Goal: Task Accomplishment & Management: Use online tool/utility

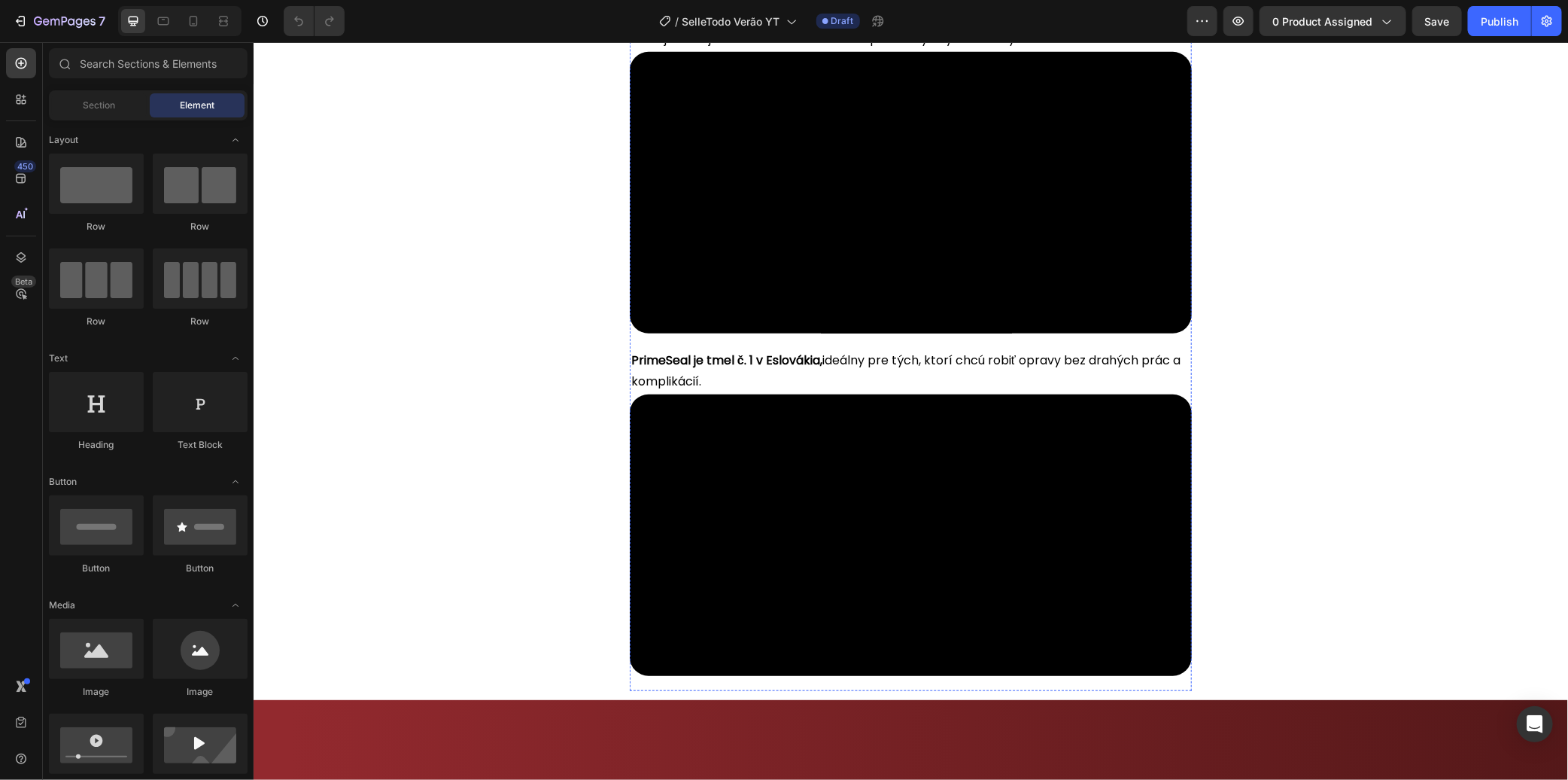
scroll to position [584, 0]
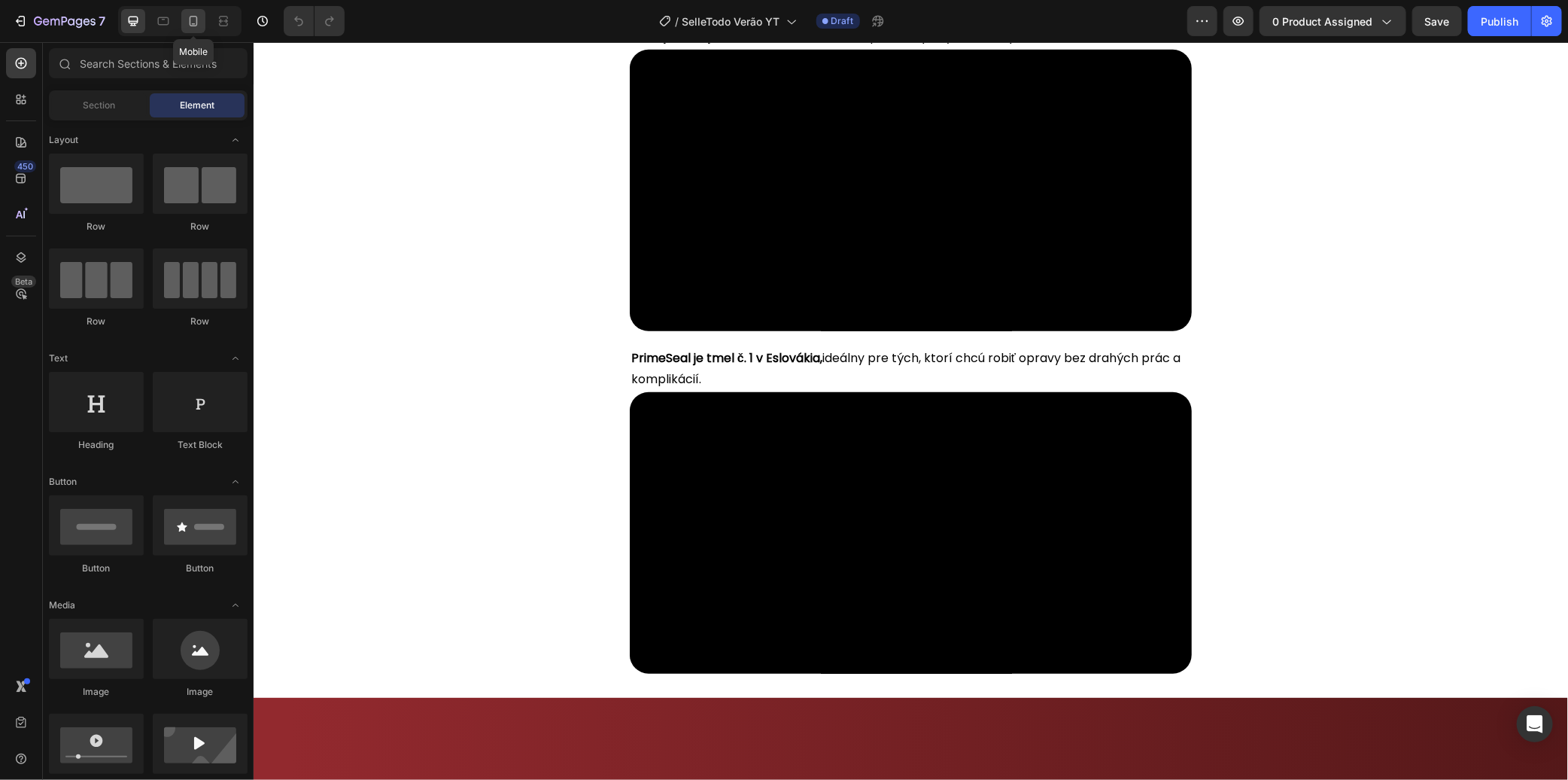
click at [198, 20] on icon at bounding box center [193, 22] width 15 height 15
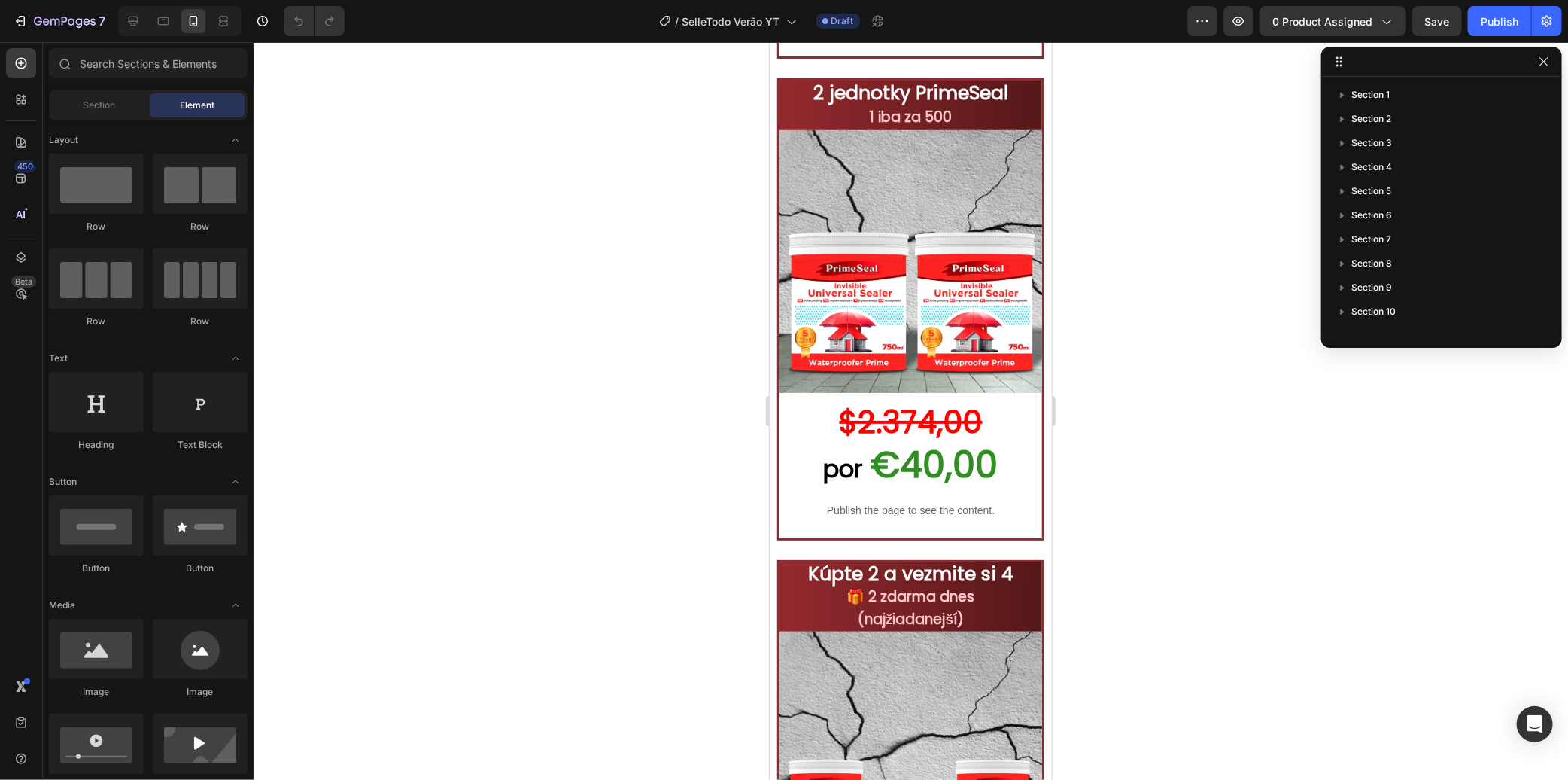
scroll to position [7102, 0]
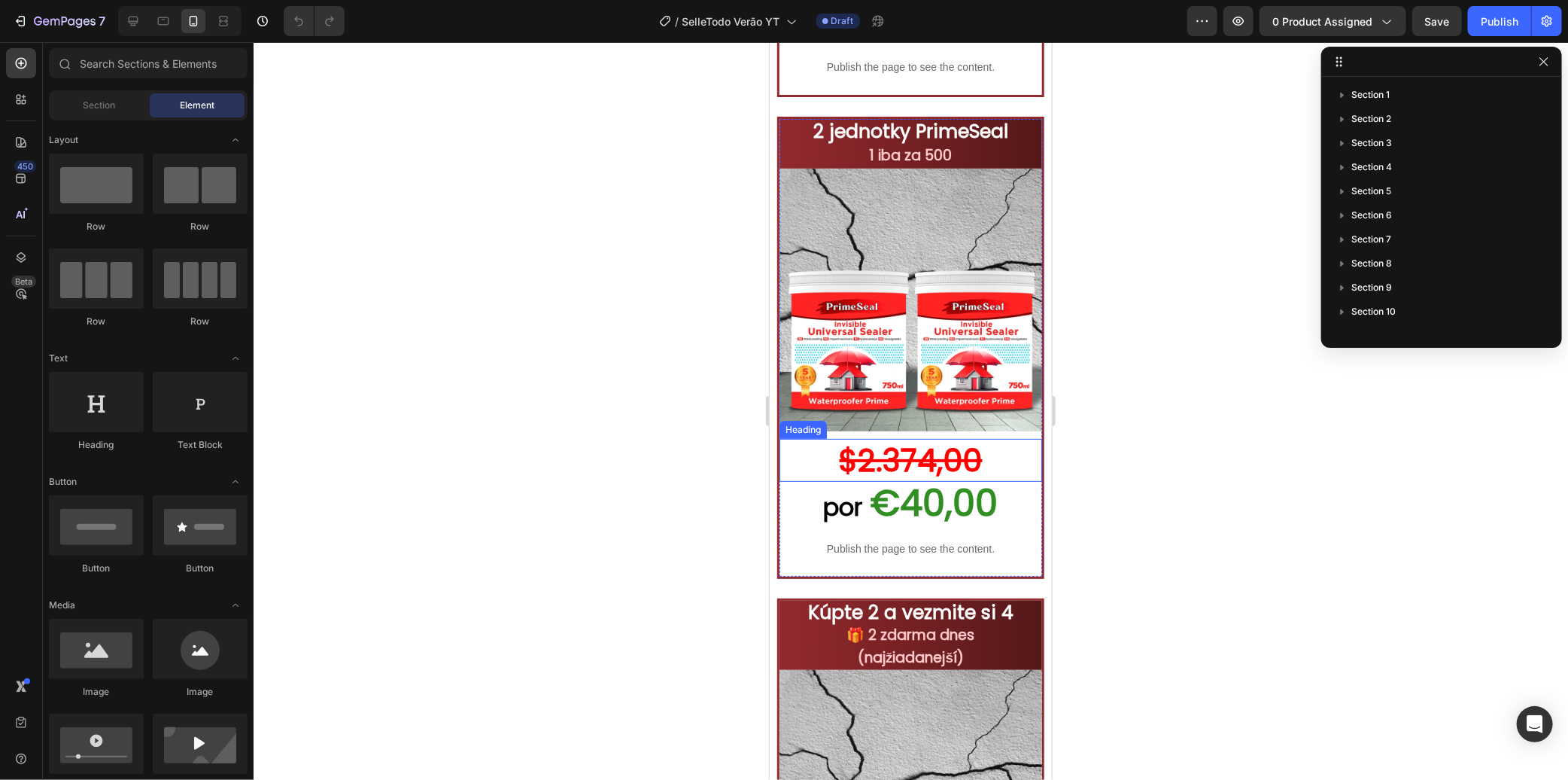
click at [878, 440] on s "$2.374,00" at bounding box center [911, 460] width 143 height 43
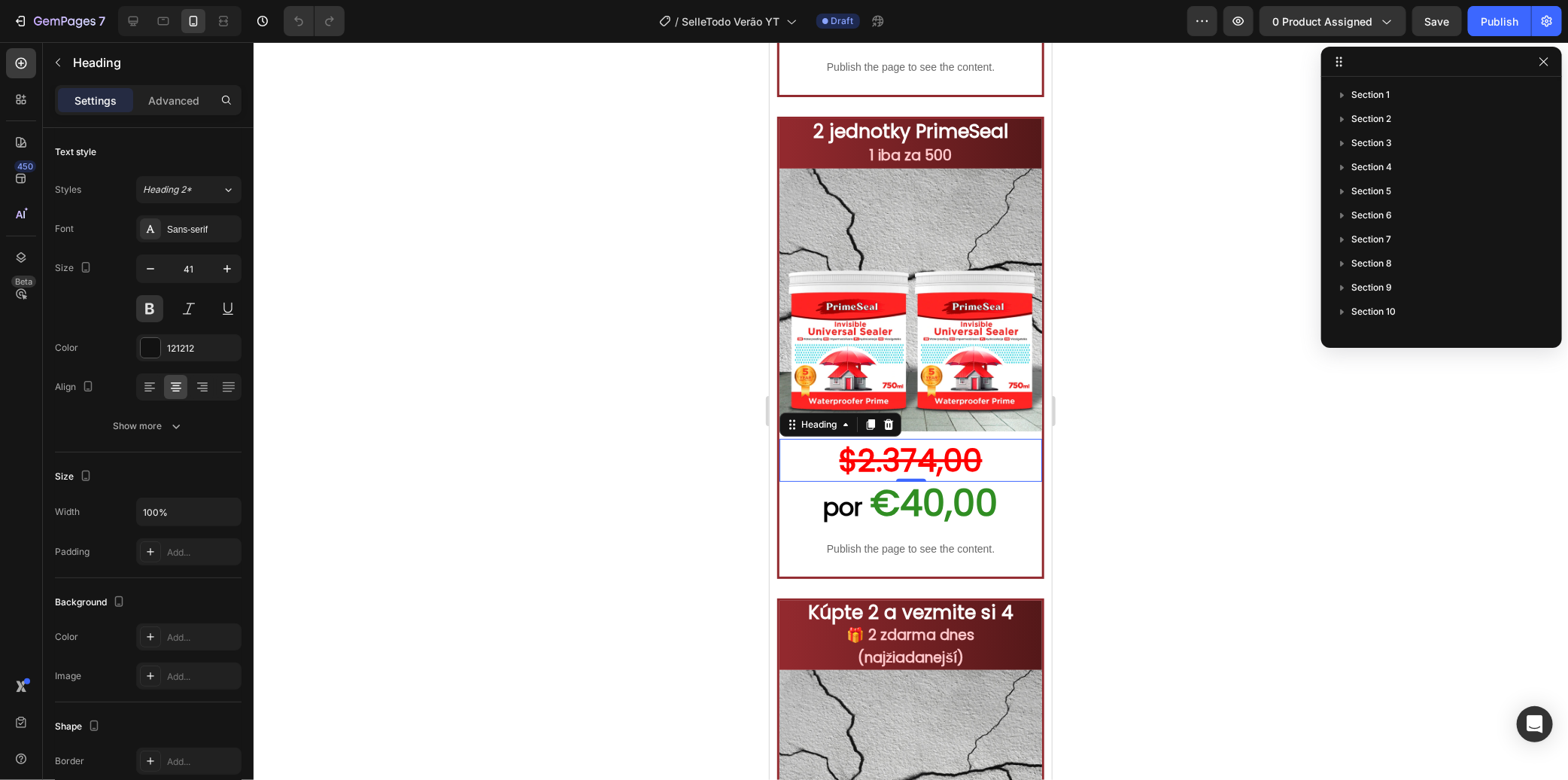
scroll to position [310, 0]
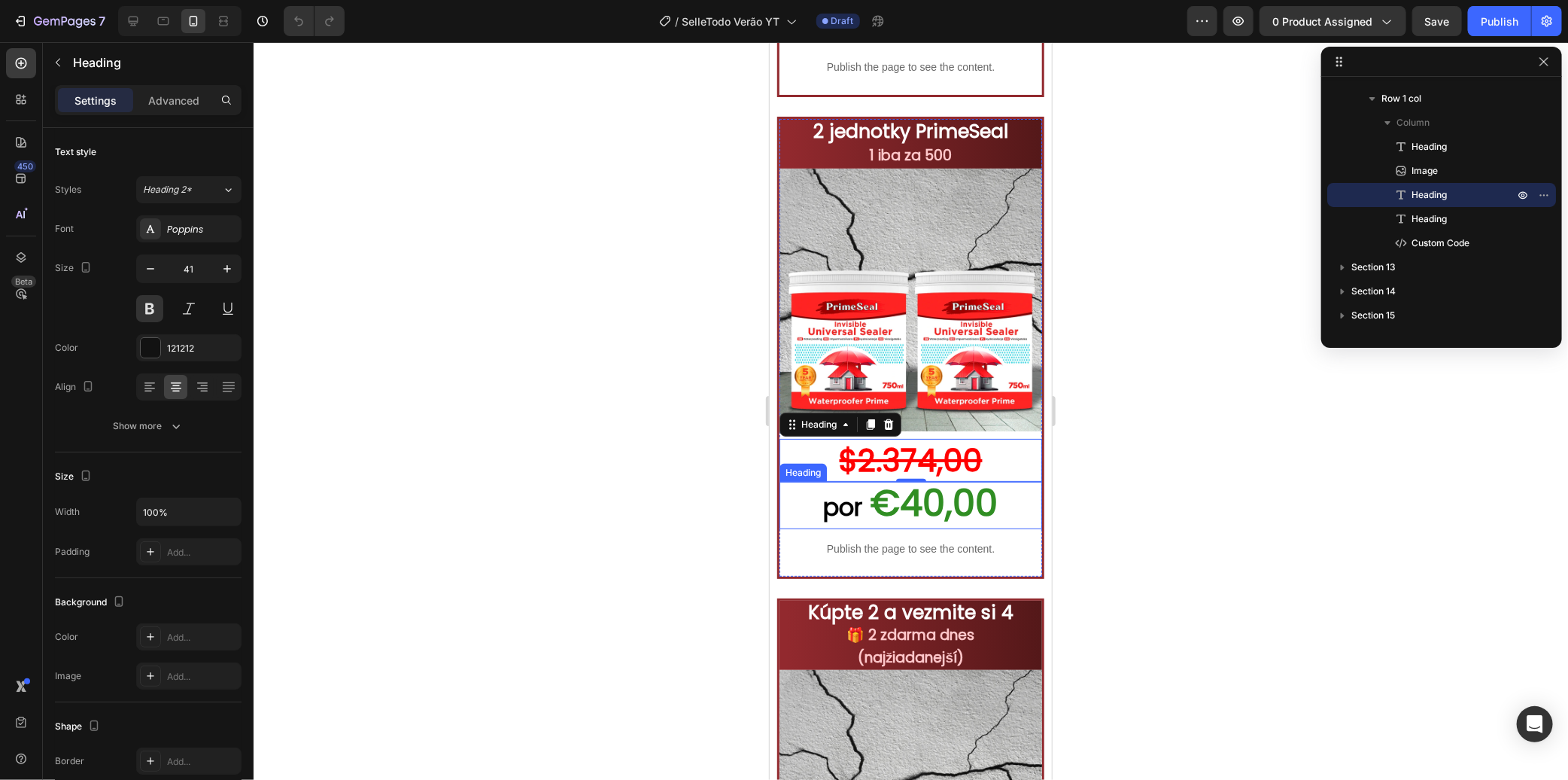
click at [884, 477] on span "€40,00" at bounding box center [934, 502] width 127 height 50
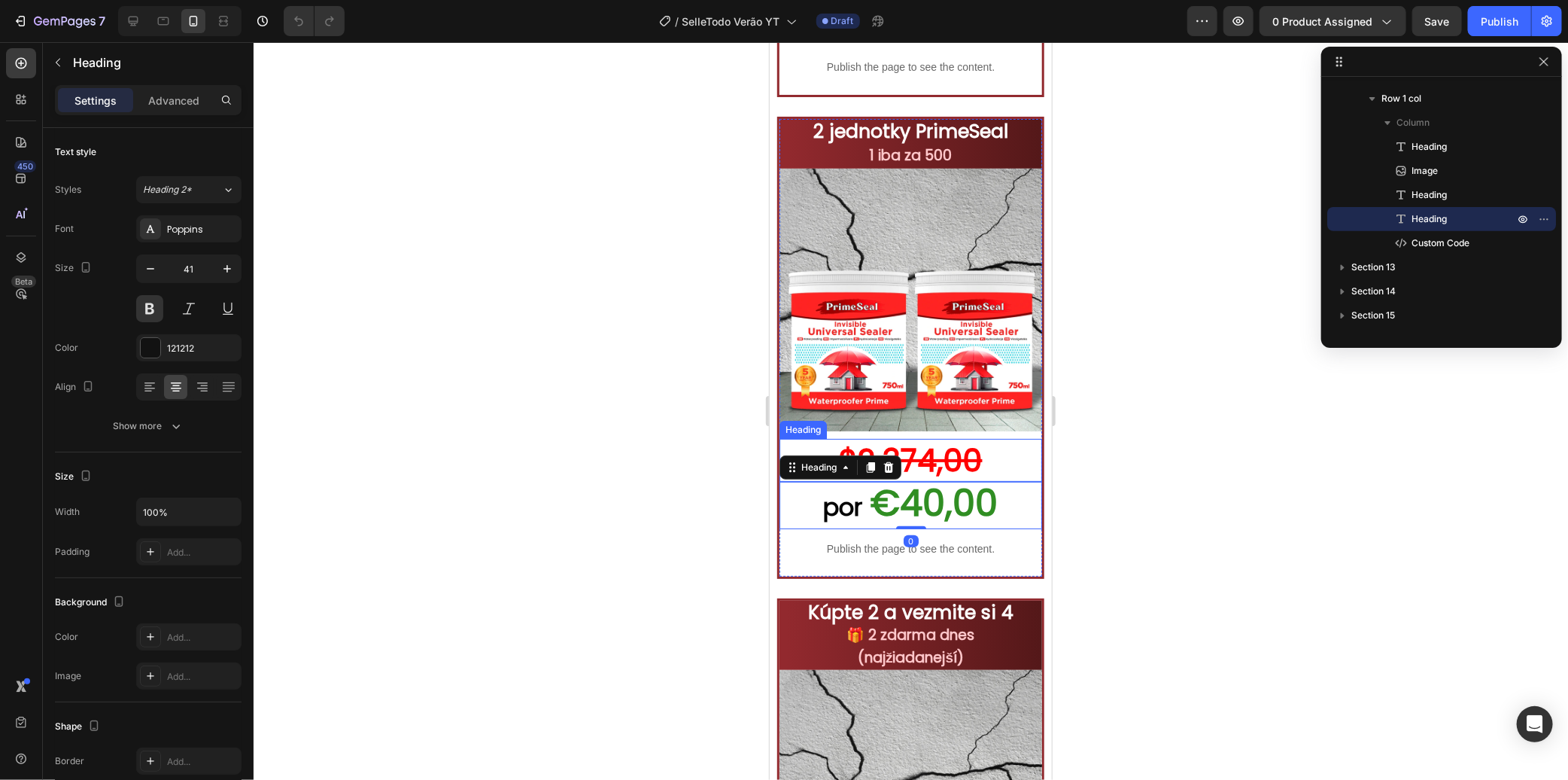
click at [959, 442] on s "$2.374,00" at bounding box center [911, 460] width 143 height 43
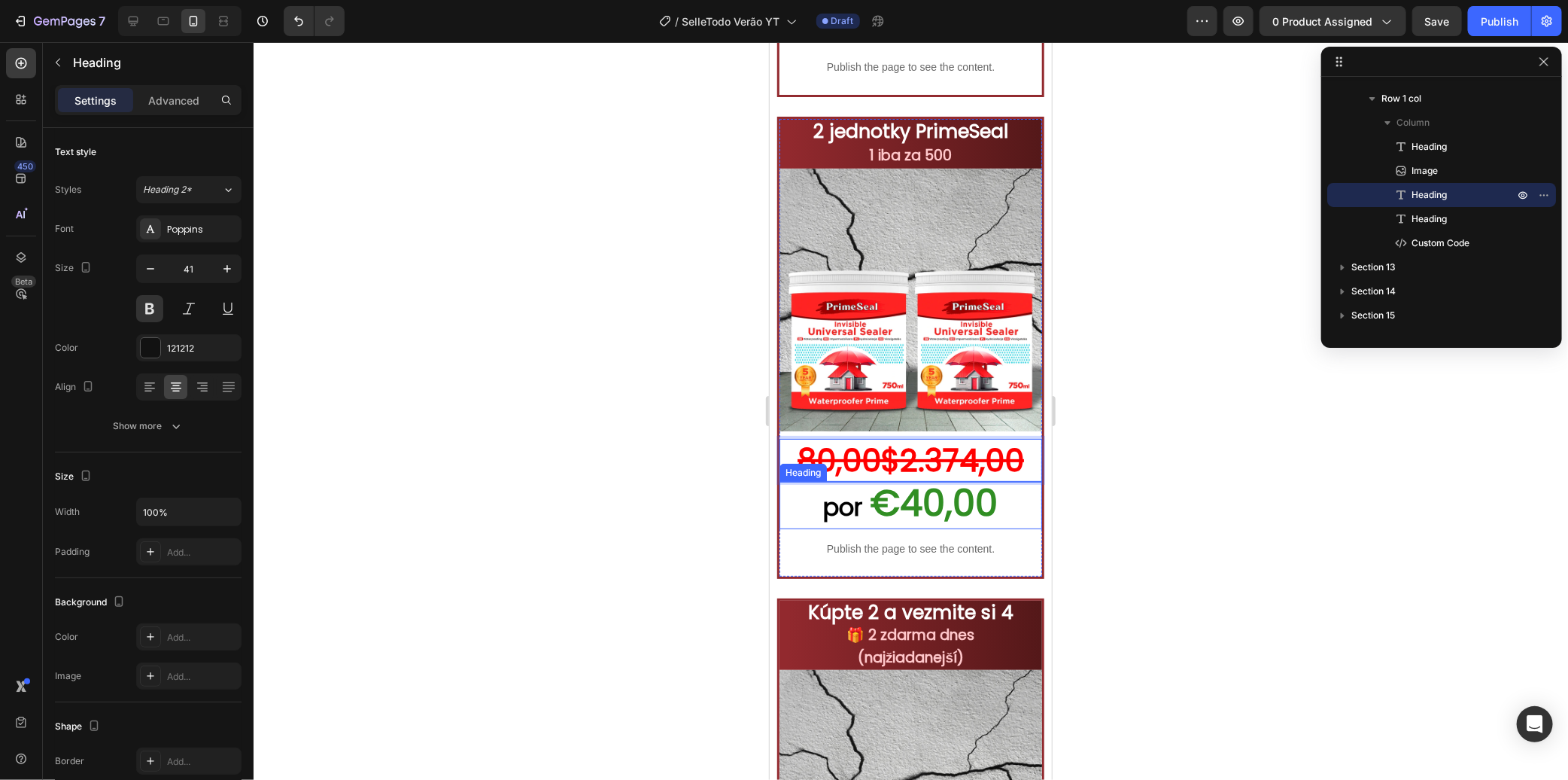
click at [892, 478] on span "€40,00" at bounding box center [934, 502] width 127 height 50
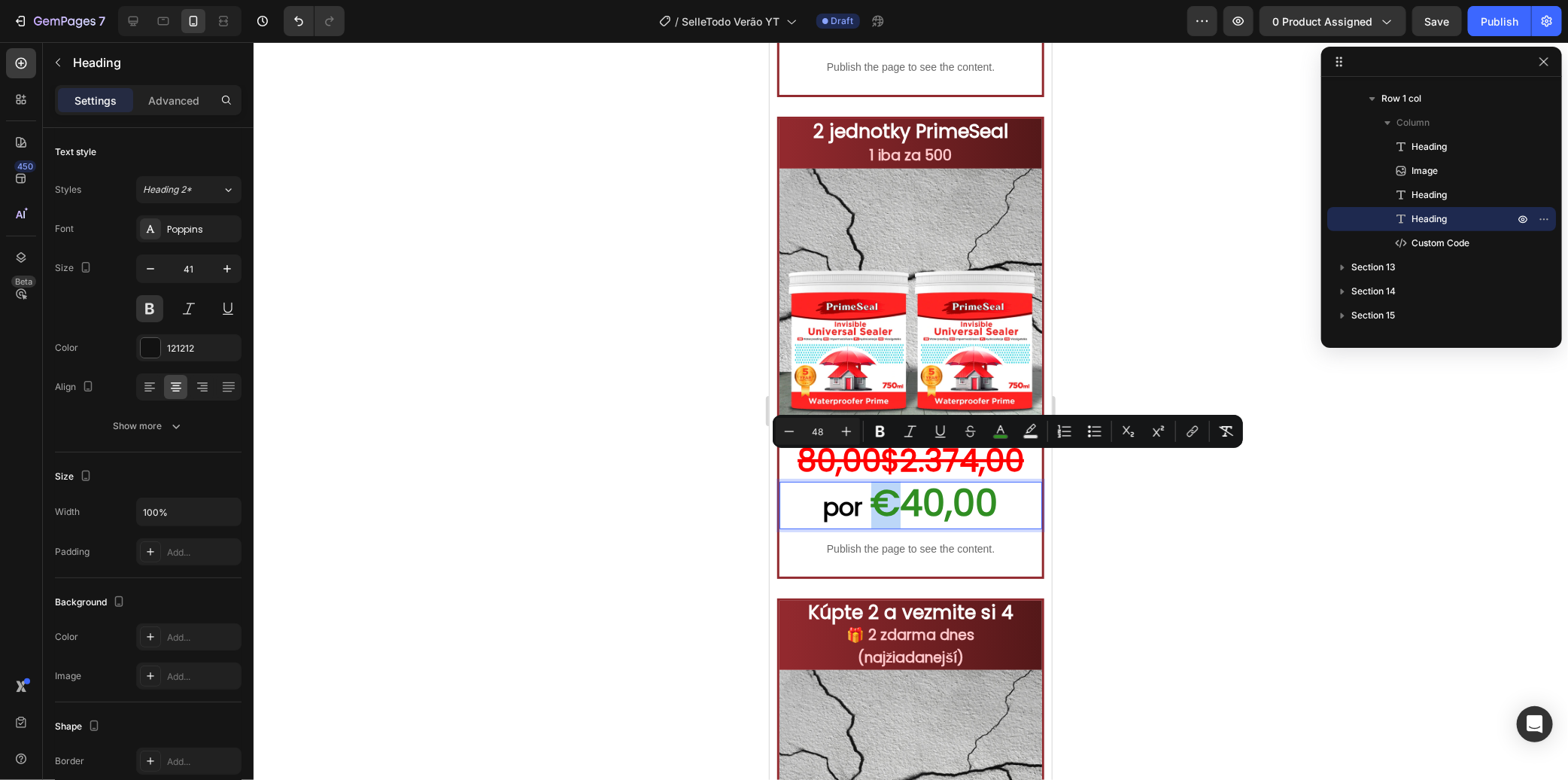
drag, startPoint x: 891, startPoint y: 478, endPoint x: 874, endPoint y: 481, distance: 17.3
click at [854, 371] on img at bounding box center [910, 299] width 262 height 263
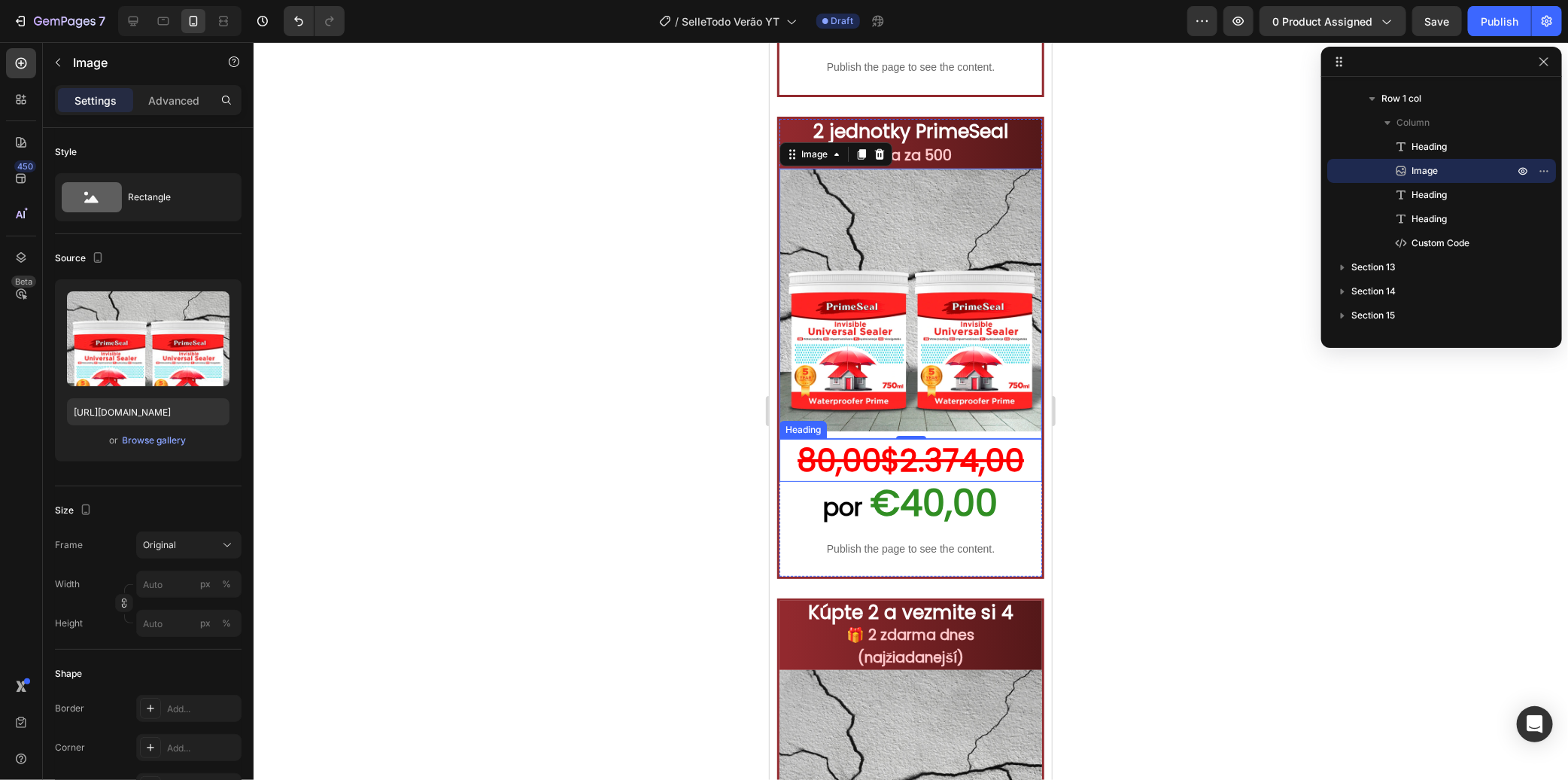
click at [814, 438] on s "80,00$2.374,00" at bounding box center [910, 460] width 226 height 43
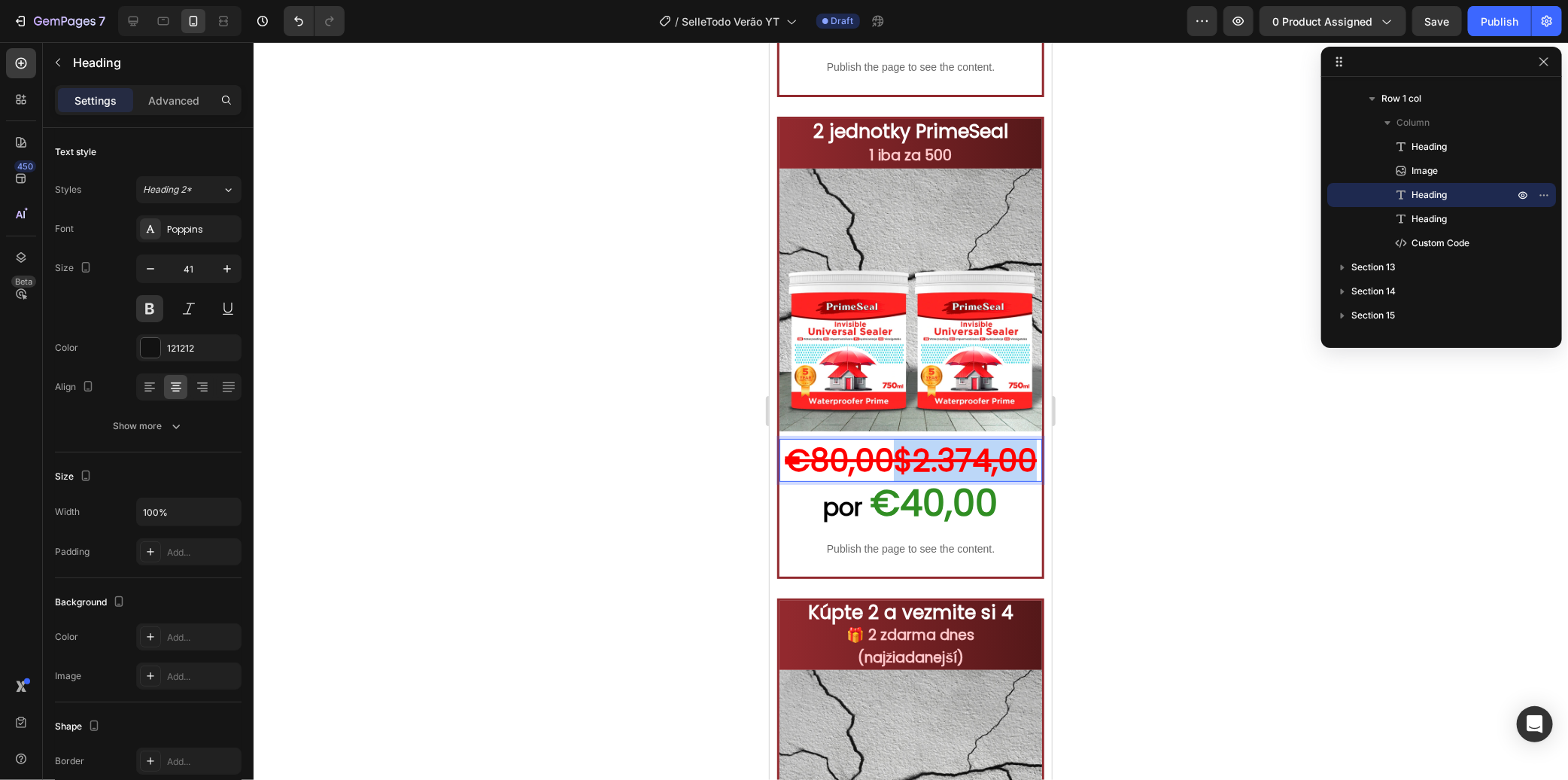
drag, startPoint x: 914, startPoint y: 460, endPoint x: 923, endPoint y: 475, distance: 17.5
click at [923, 475] on p "€80,00$2.374,00" at bounding box center [910, 460] width 259 height 40
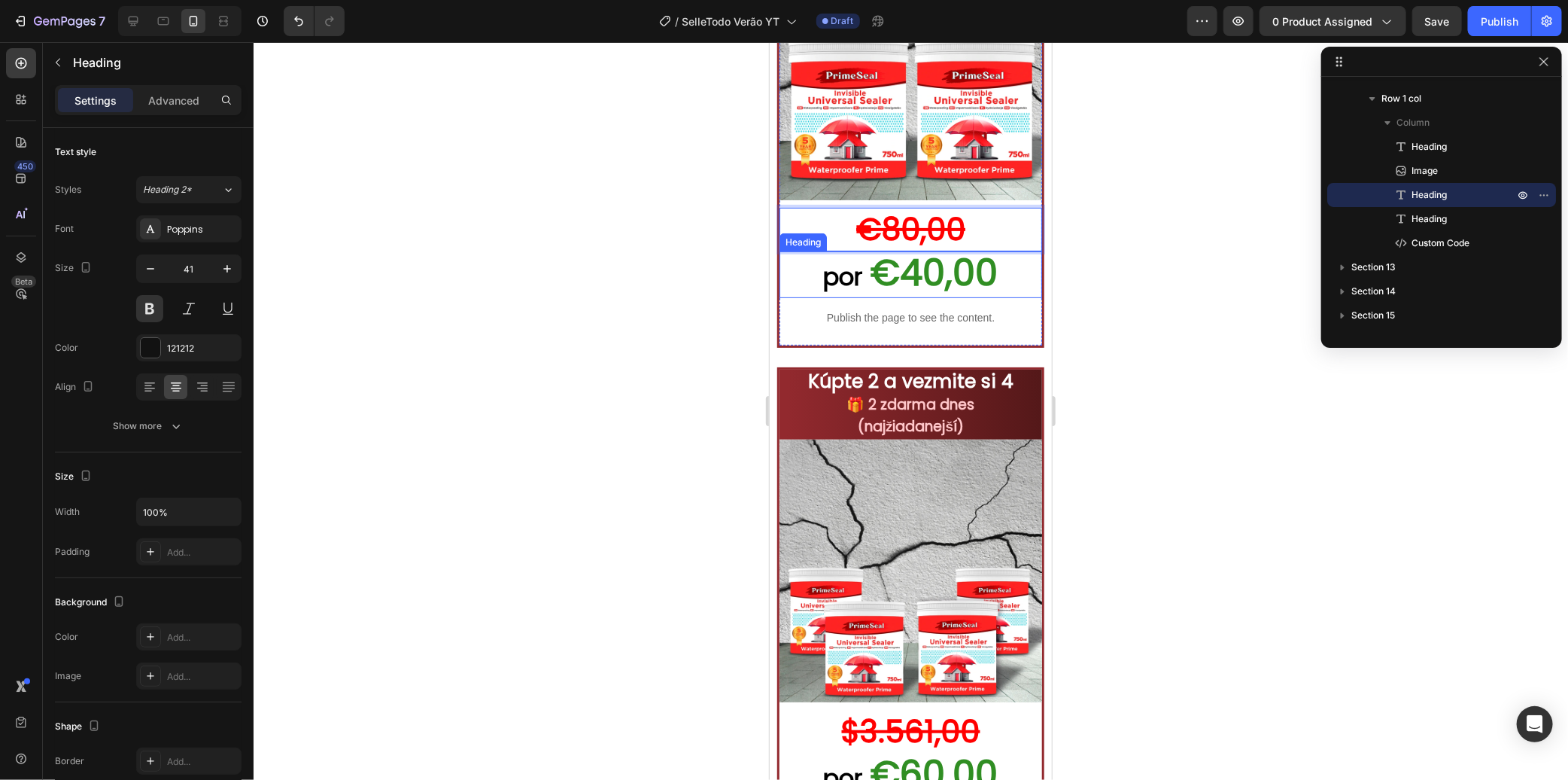
scroll to position [7437, 0]
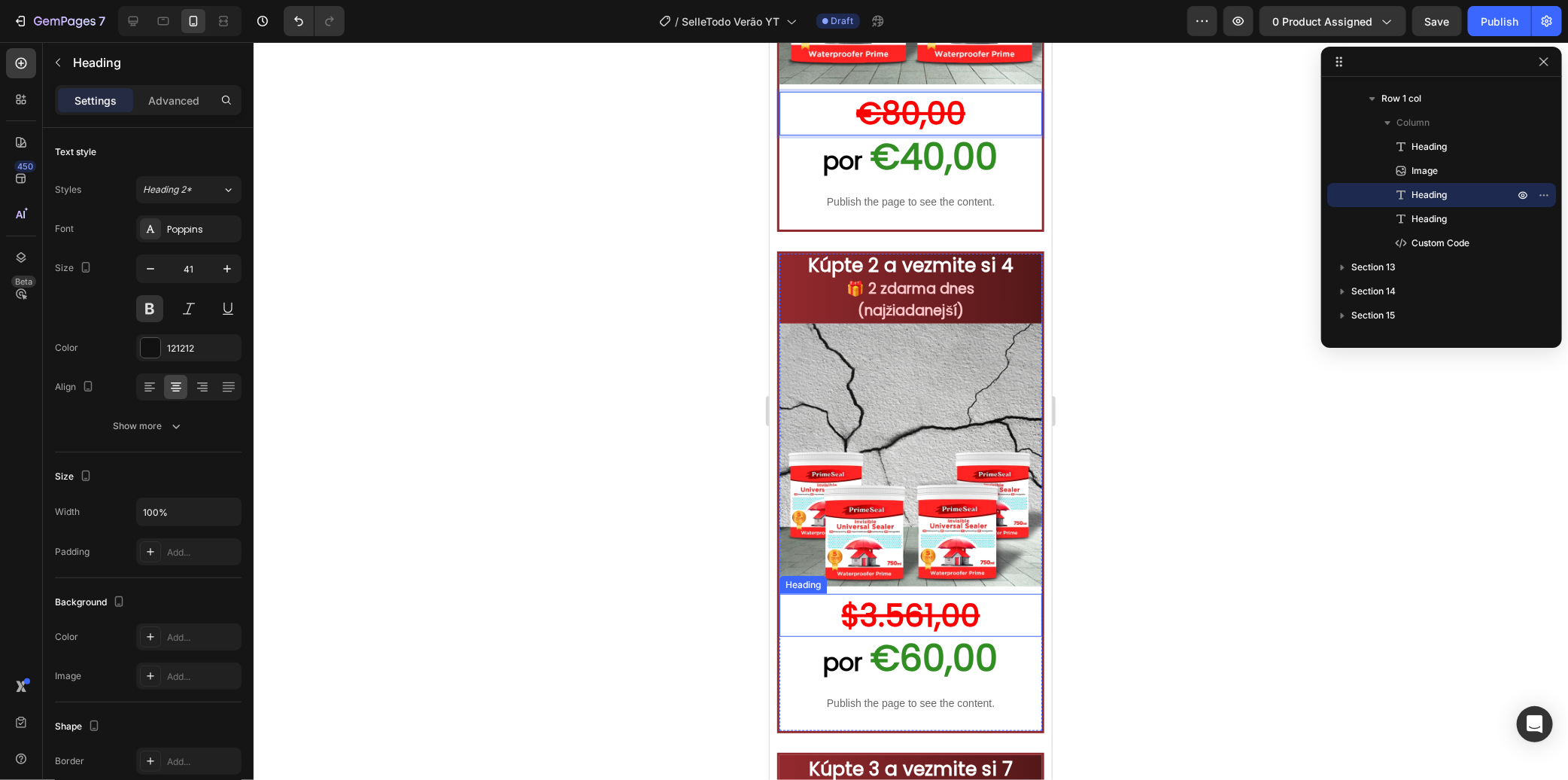
click at [894, 593] on s "$3.561,00" at bounding box center [911, 614] width 139 height 43
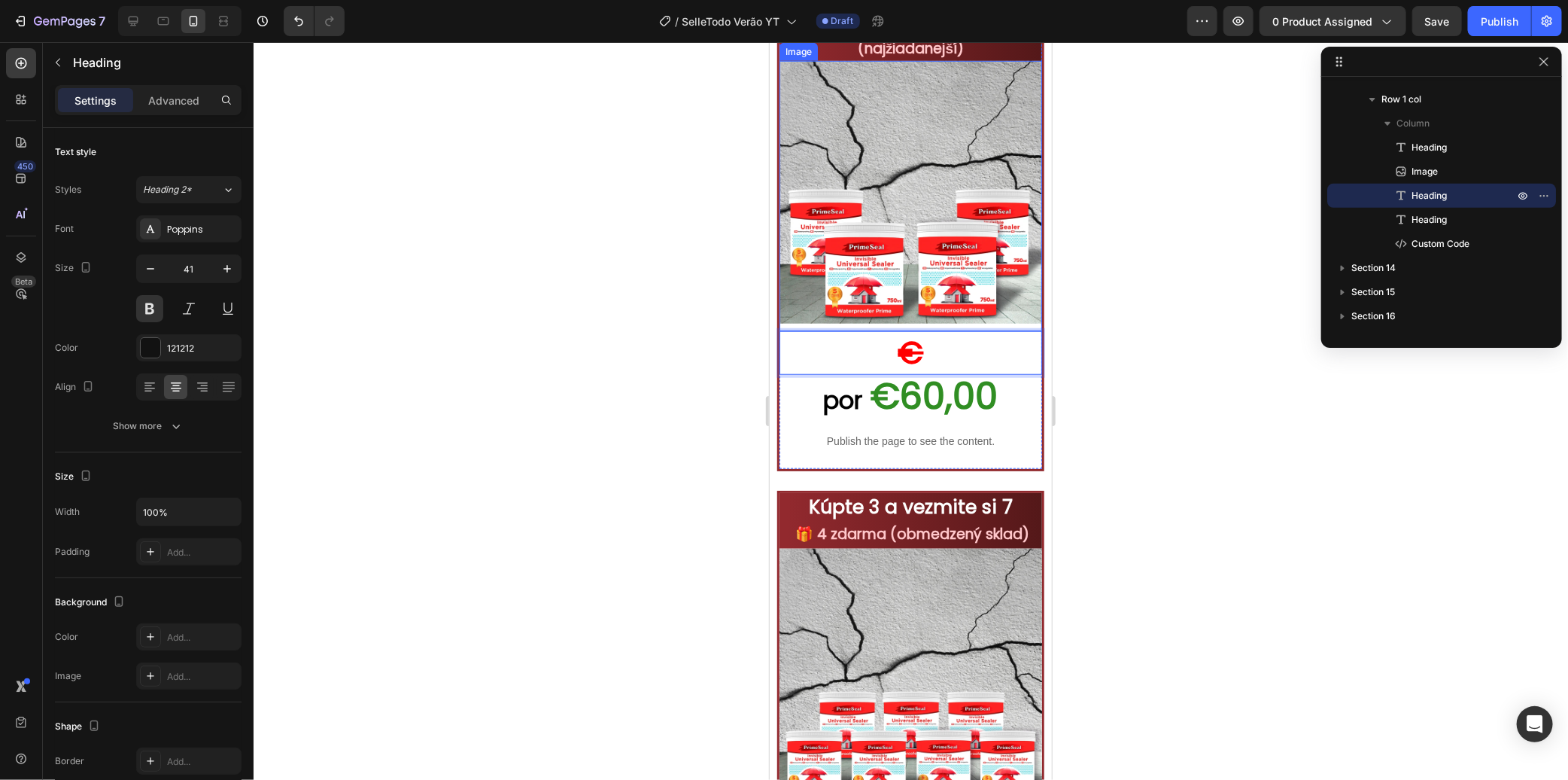
scroll to position [7938, 0]
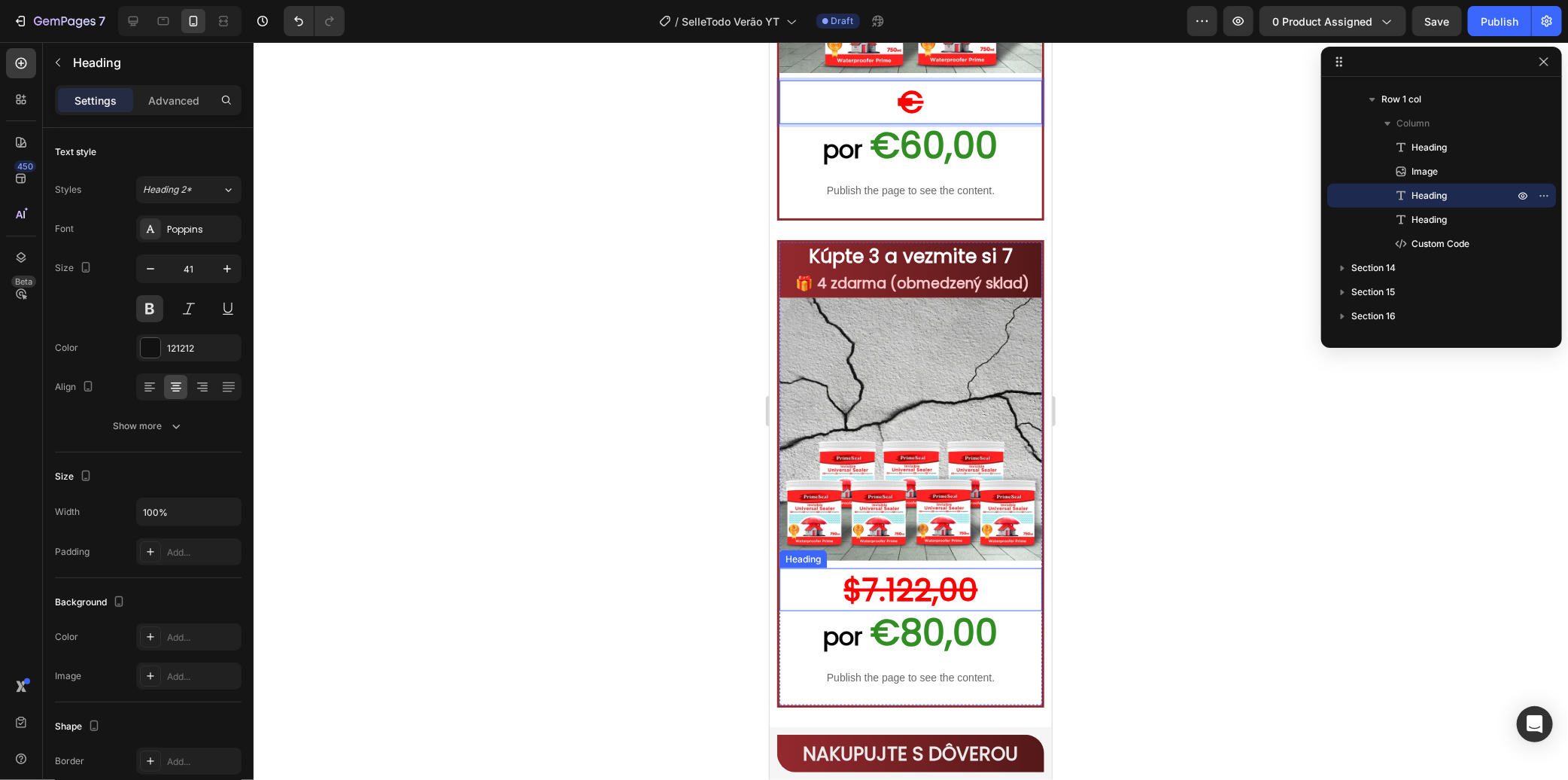
click at [900, 568] on s "$7.122,00" at bounding box center [911, 589] width 134 height 43
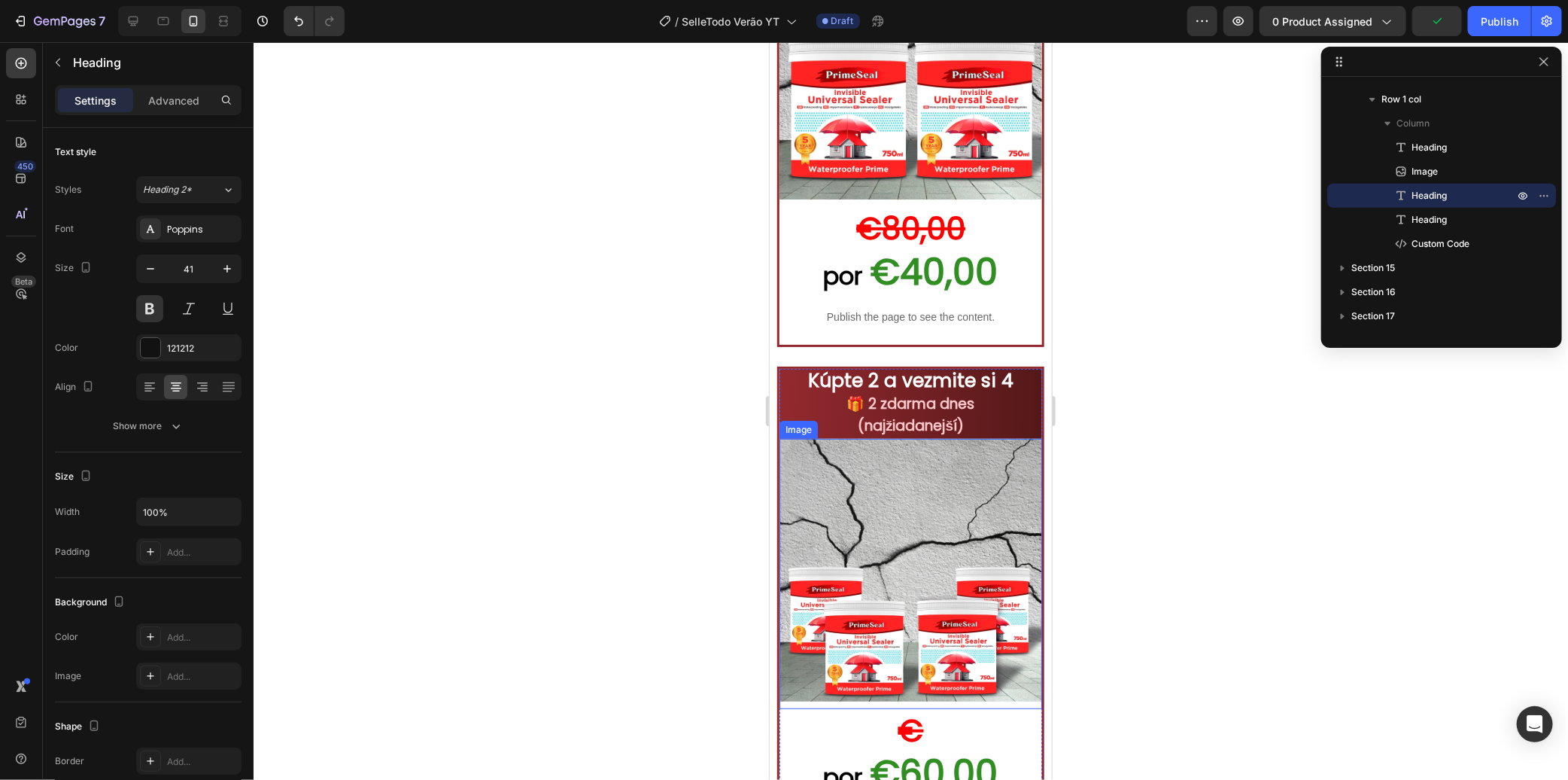
scroll to position [7520, 0]
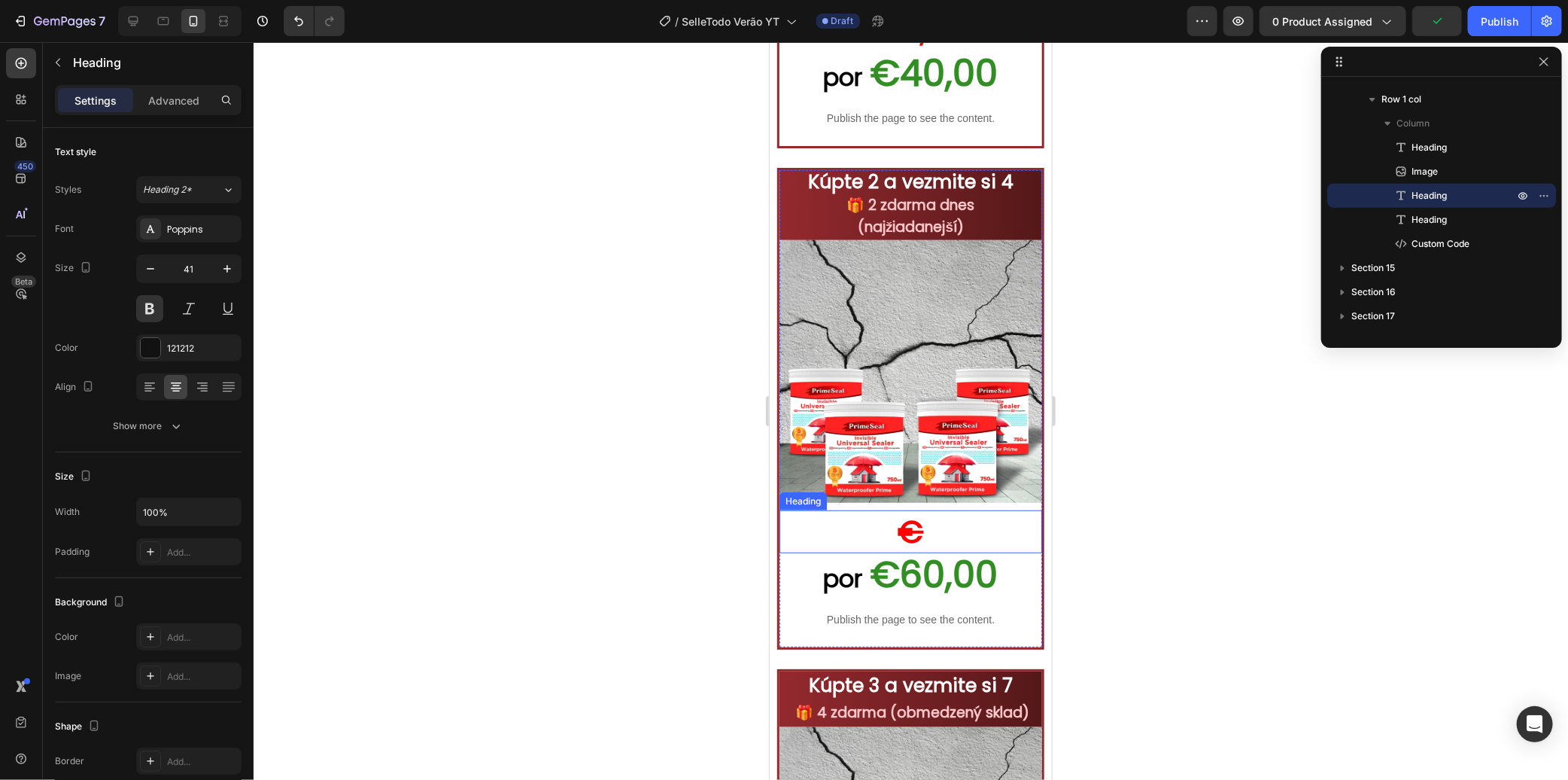
click at [912, 510] on s "€" at bounding box center [910, 531] width 25 height 43
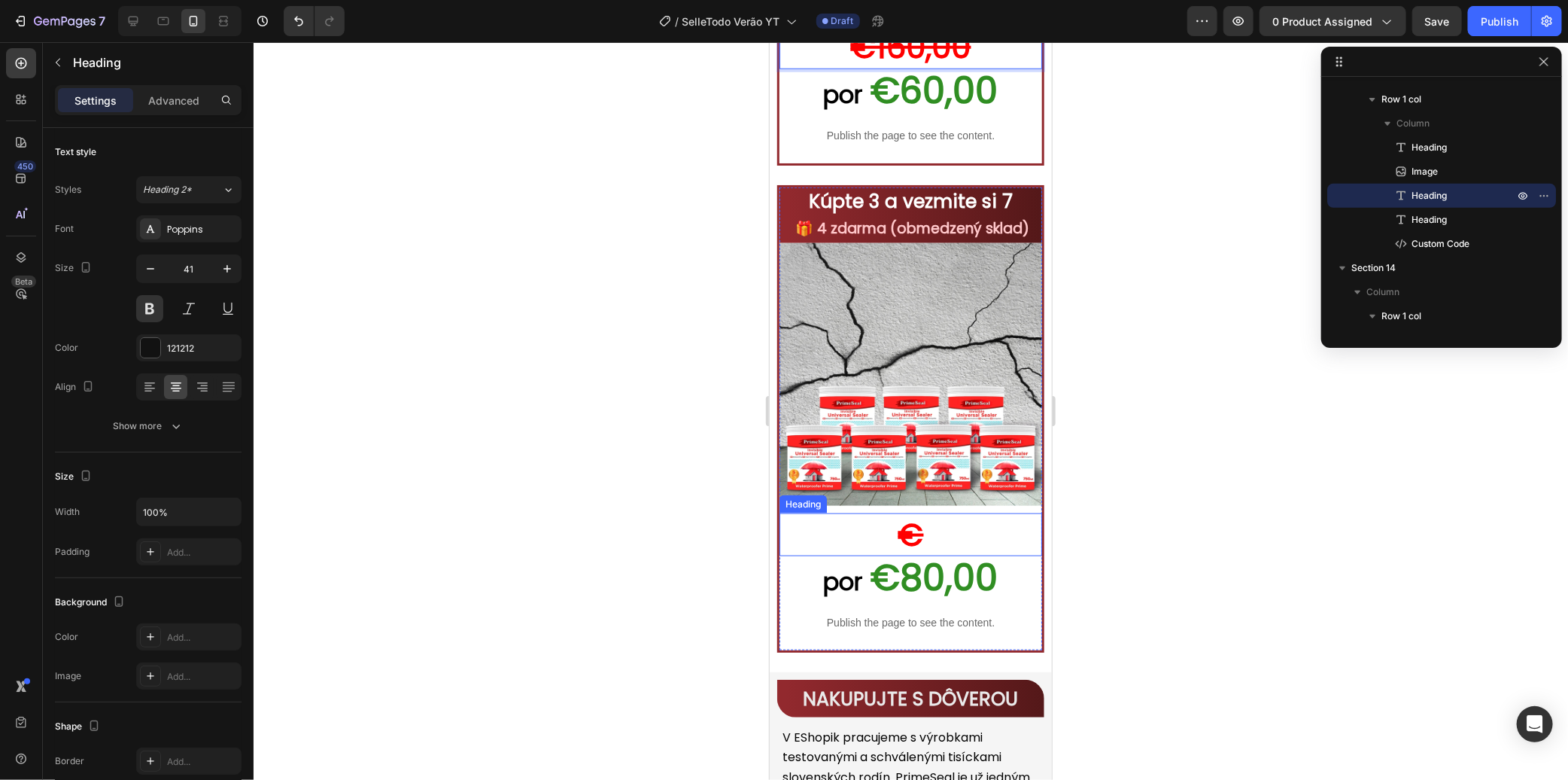
scroll to position [8022, 0]
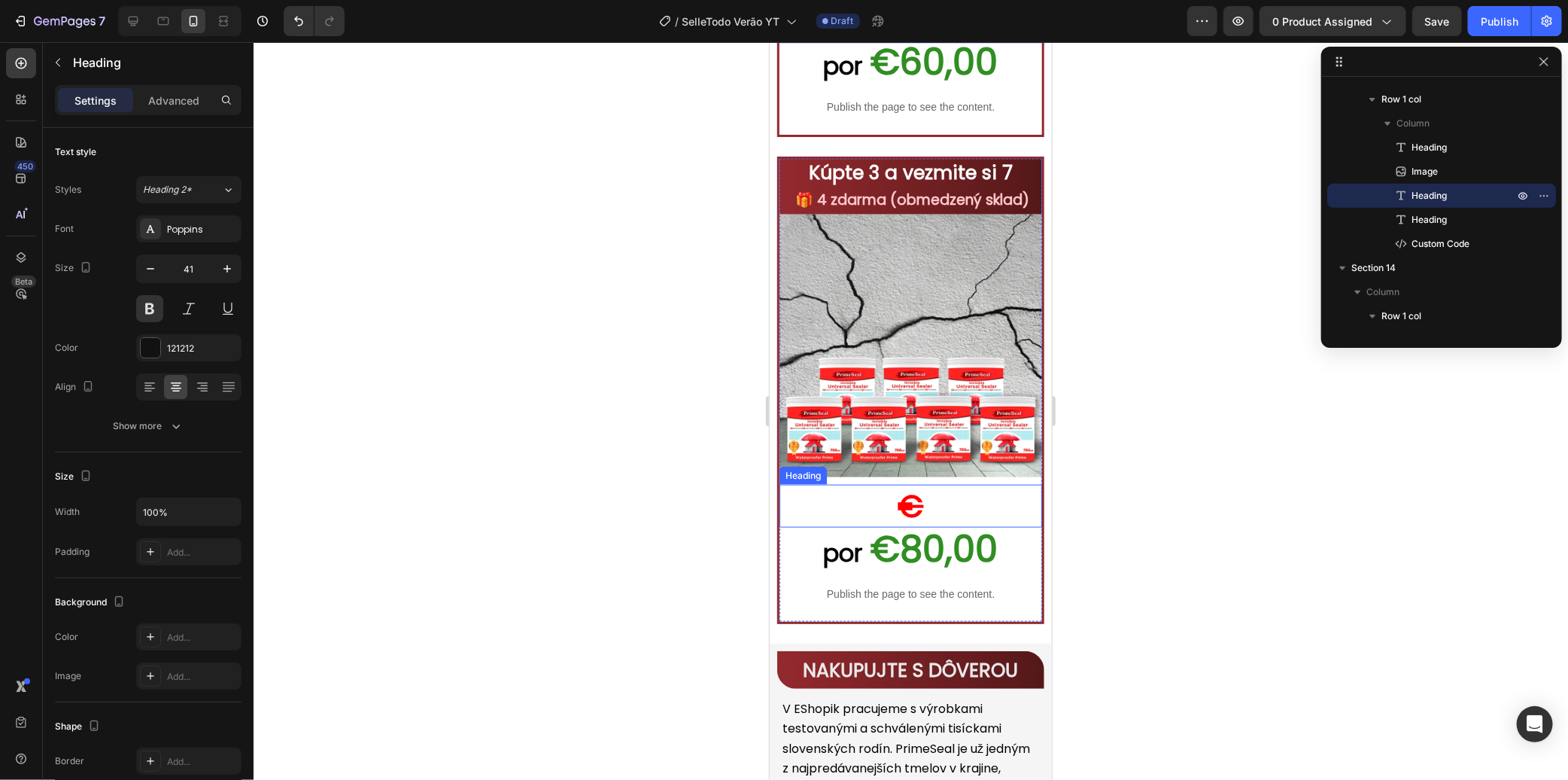
click at [951, 494] on h2 "€" at bounding box center [910, 505] width 262 height 43
click at [945, 484] on h2 "€" at bounding box center [910, 505] width 262 height 43
click at [1115, 430] on div at bounding box center [911, 411] width 1315 height 738
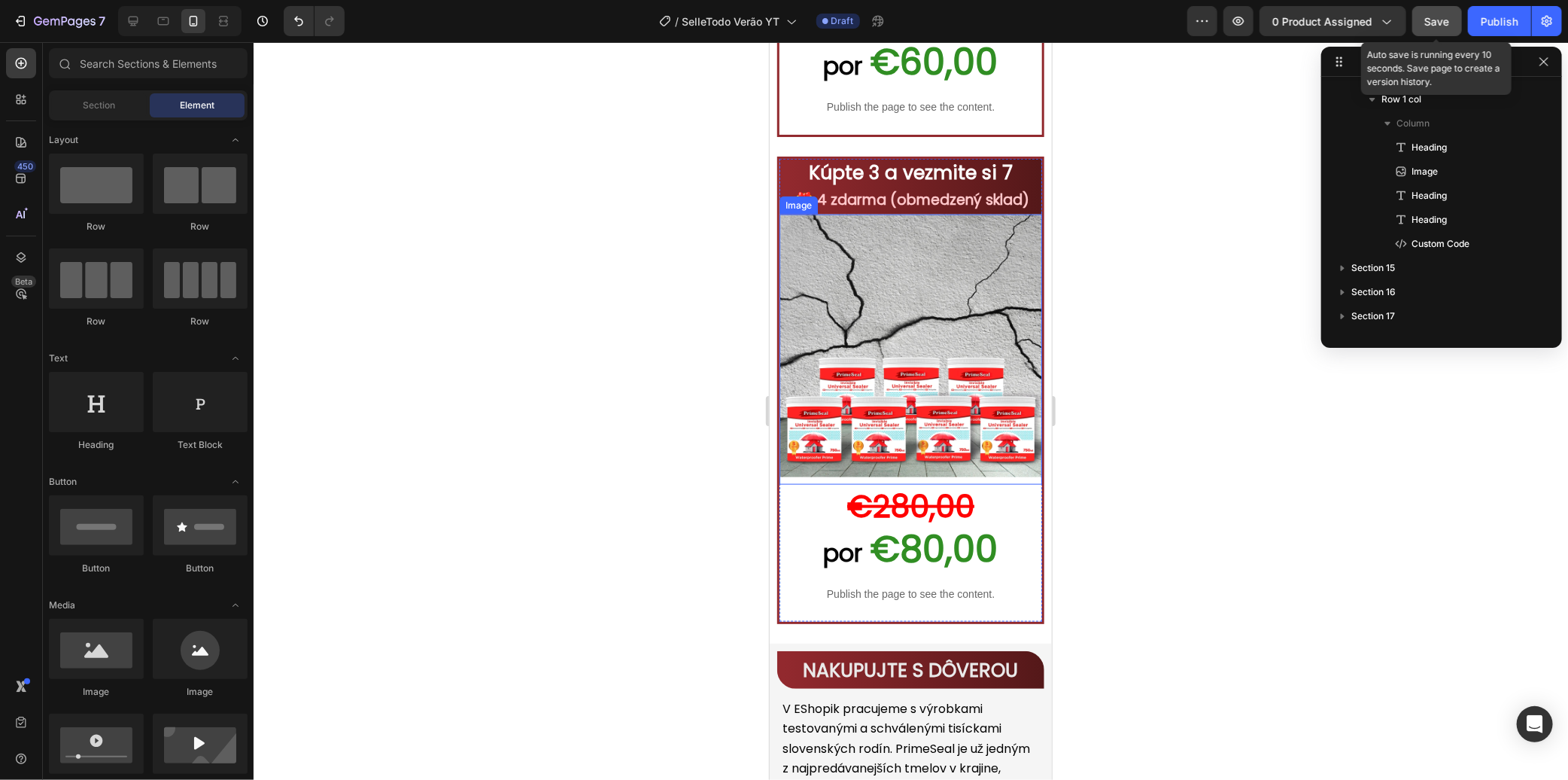
click at [1436, 19] on span "Save" at bounding box center [1437, 22] width 25 height 13
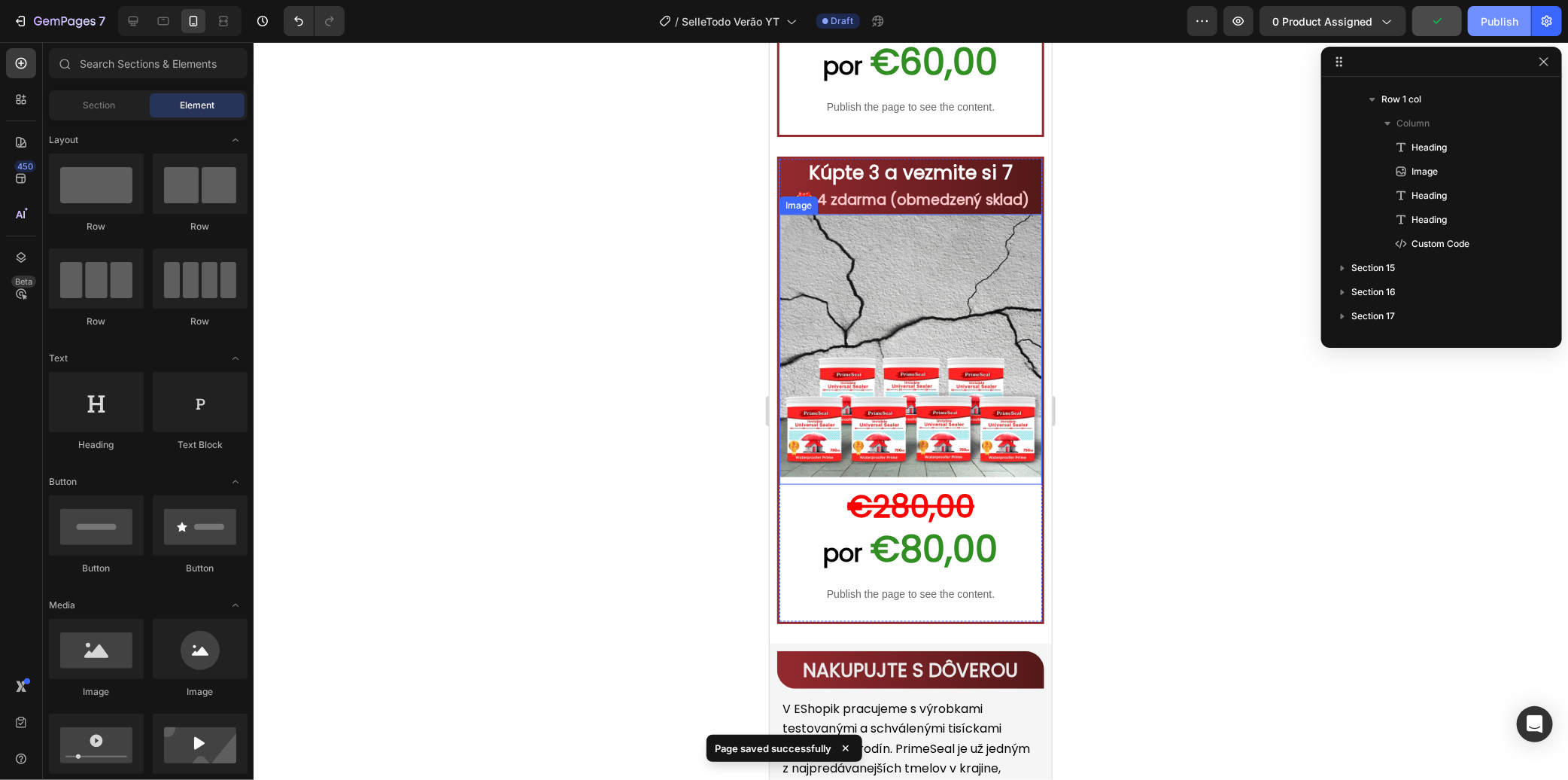
click at [1503, 15] on div "Publish" at bounding box center [1499, 22] width 38 height 16
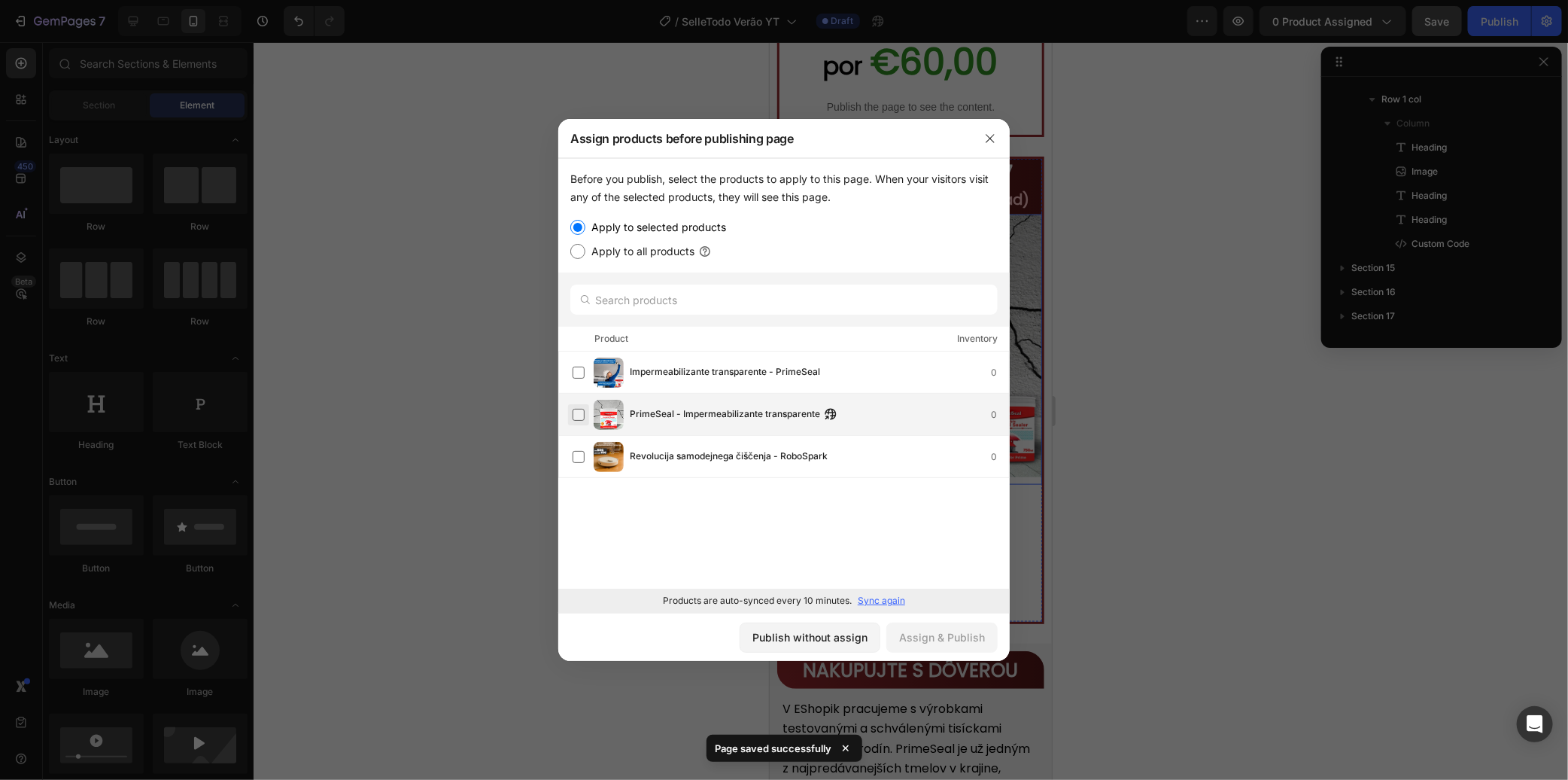
click at [580, 413] on label at bounding box center [579, 415] width 12 height 12
click at [949, 629] on div "Assign & Publish" at bounding box center [941, 637] width 85 height 16
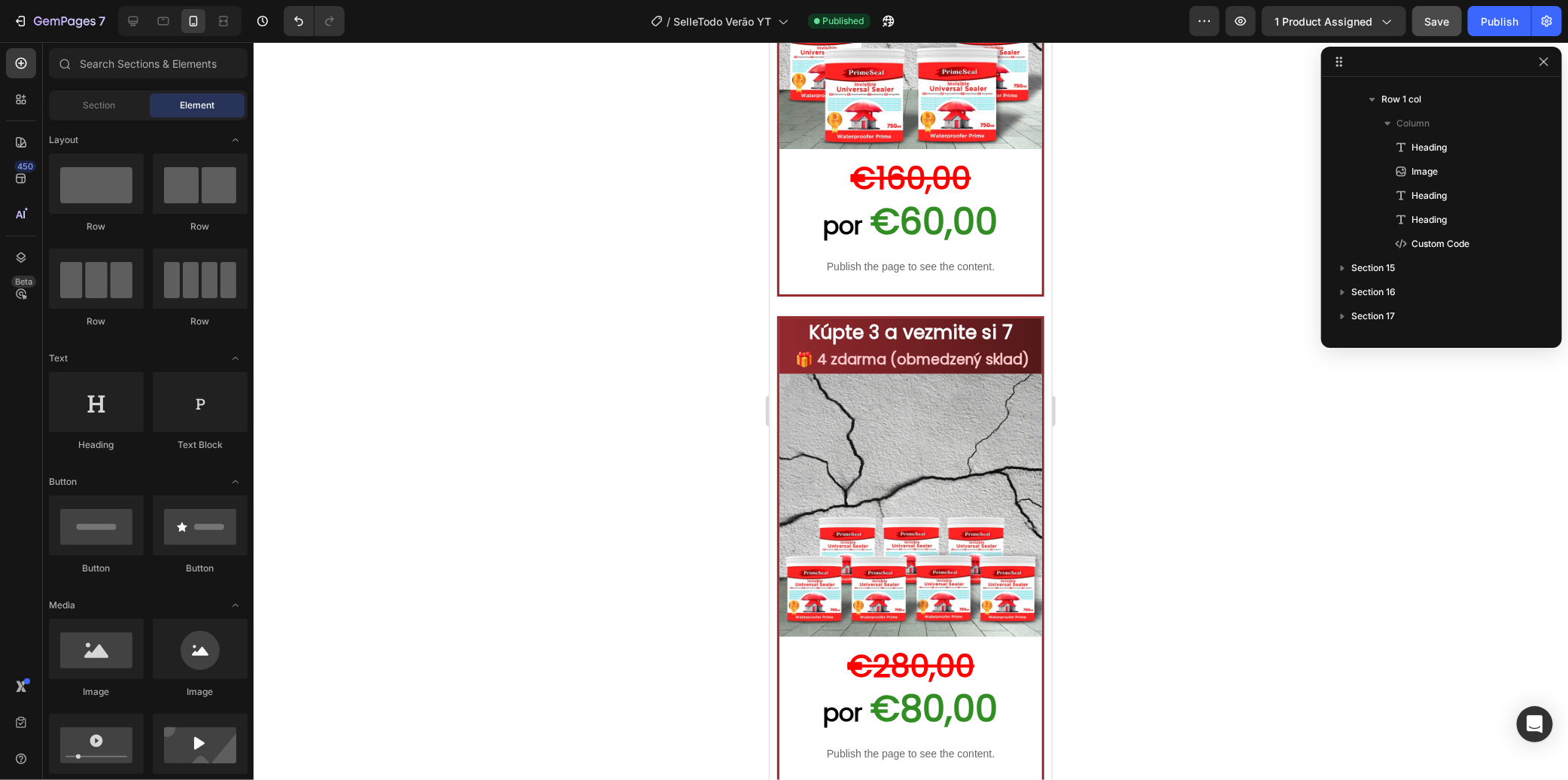
scroll to position [7815, 0]
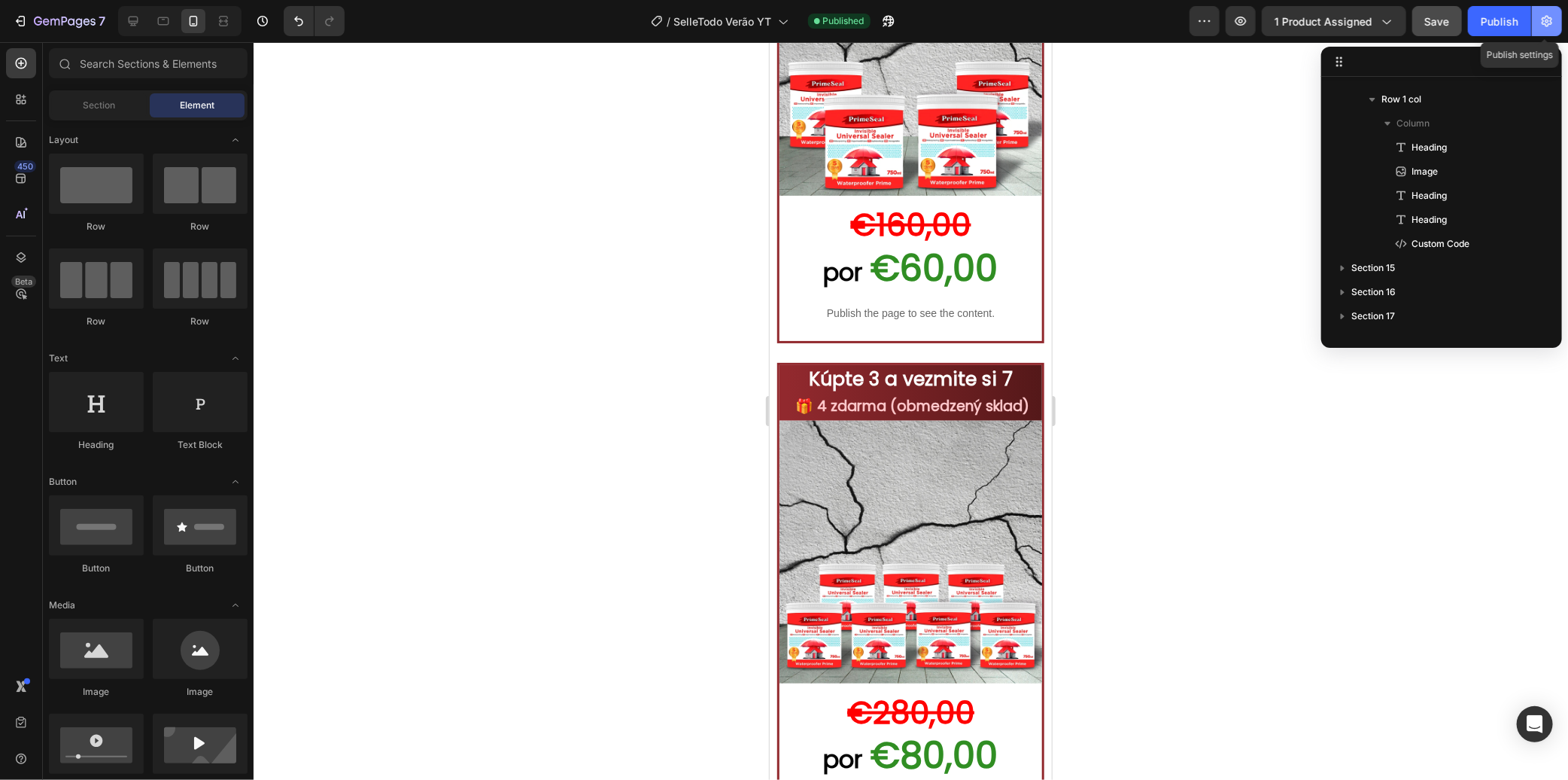
click at [1543, 16] on icon "button" at bounding box center [1547, 22] width 15 height 15
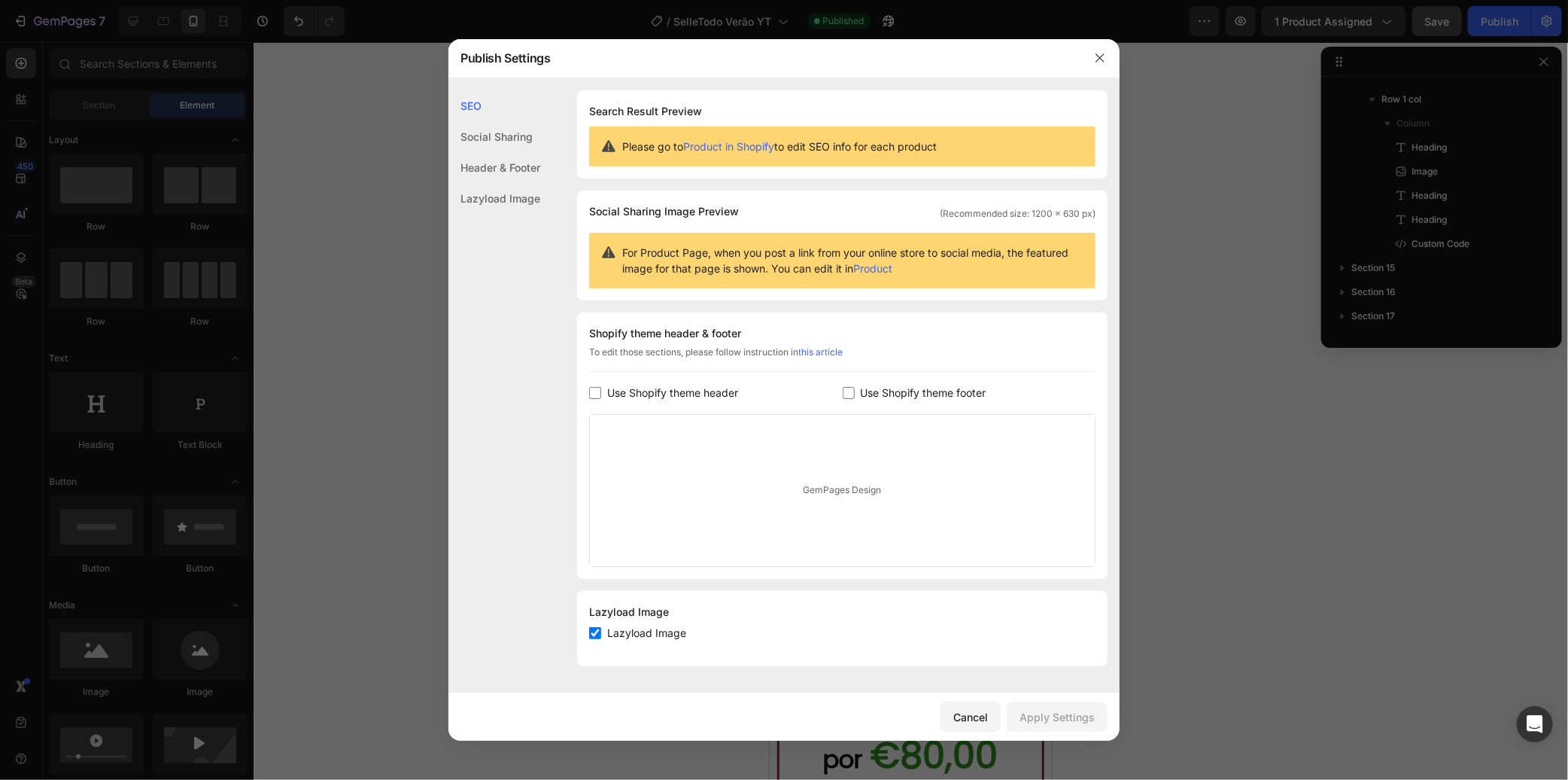
click at [662, 396] on span "Use Shopify theme header" at bounding box center [673, 392] width 131 height 18
checkbox input "true"
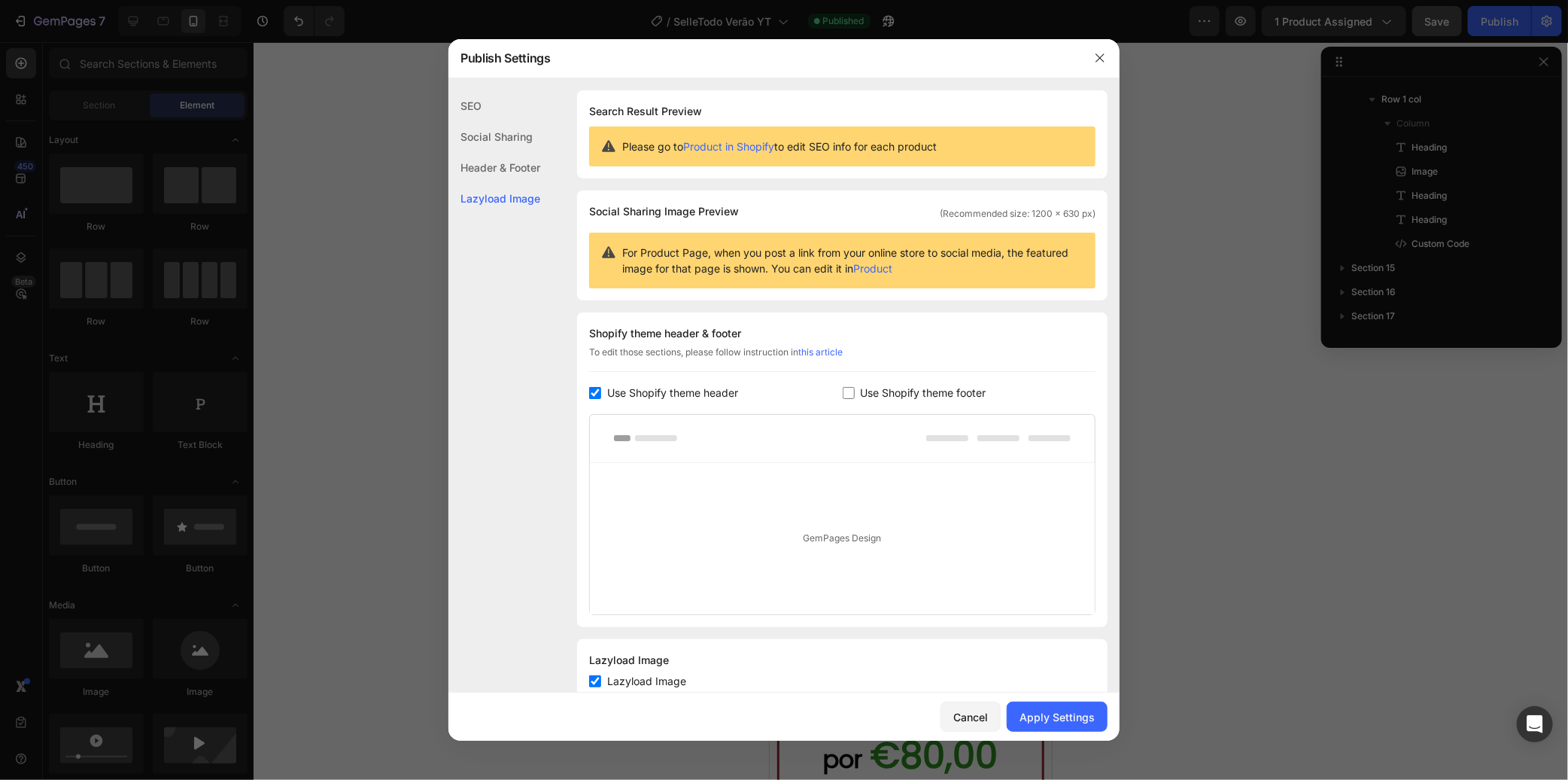
click at [894, 383] on div "Shopify theme header & footer To edit those sections, please follow instruction…" at bounding box center [842, 470] width 530 height 315
click at [894, 390] on span "Use Shopify theme footer" at bounding box center [923, 392] width 125 height 18
click at [1028, 717] on div "Apply Settings" at bounding box center [1057, 717] width 75 height 16
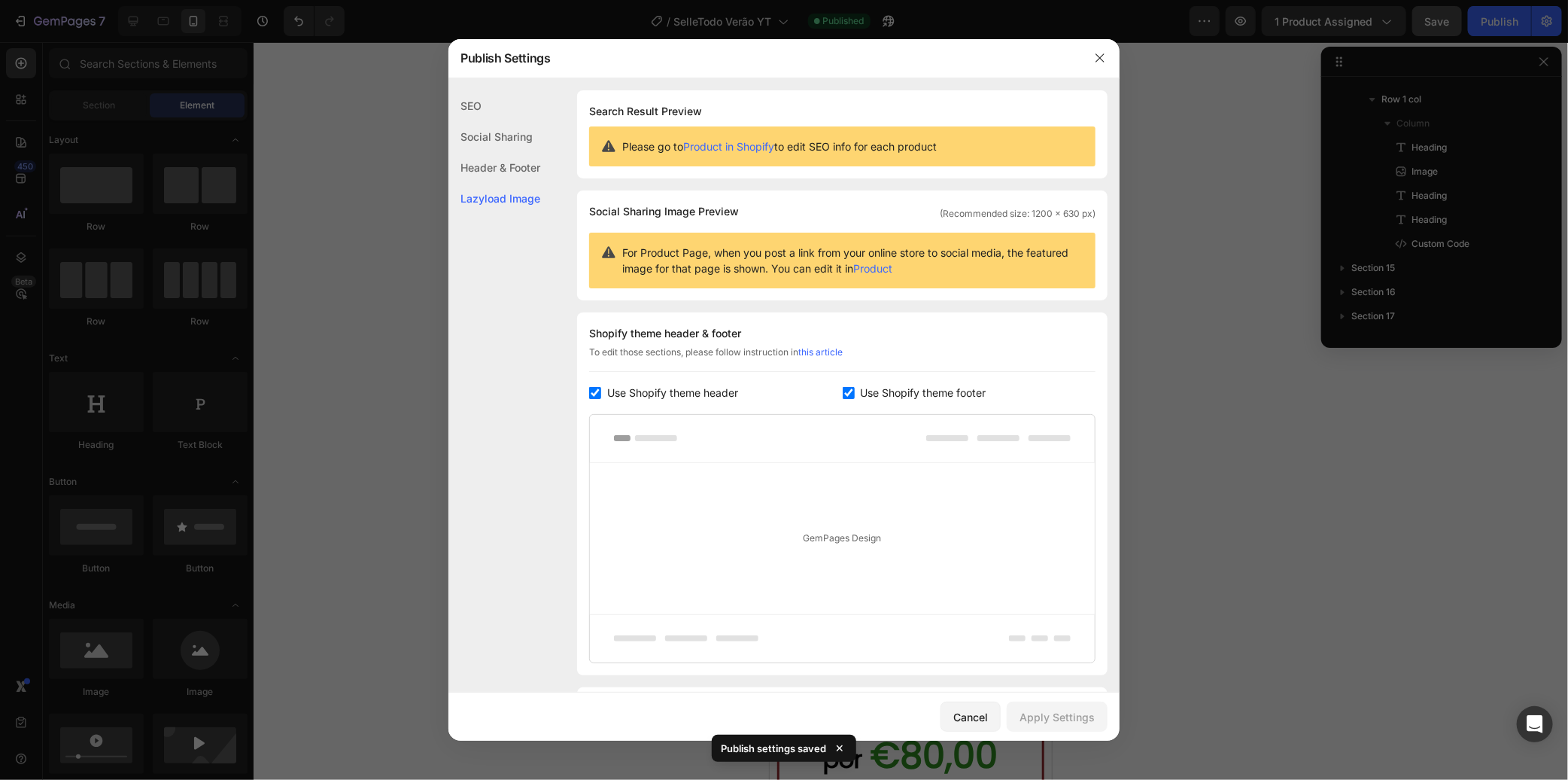
drag, startPoint x: 935, startPoint y: 394, endPoint x: 915, endPoint y: 393, distance: 20.0
click at [934, 394] on span "Use Shopify theme footer" at bounding box center [923, 392] width 125 height 18
click at [907, 393] on span "Use Shopify theme footer" at bounding box center [923, 392] width 125 height 18
checkbox input "true"
click at [707, 400] on span "Use Shopify theme header" at bounding box center [673, 392] width 131 height 18
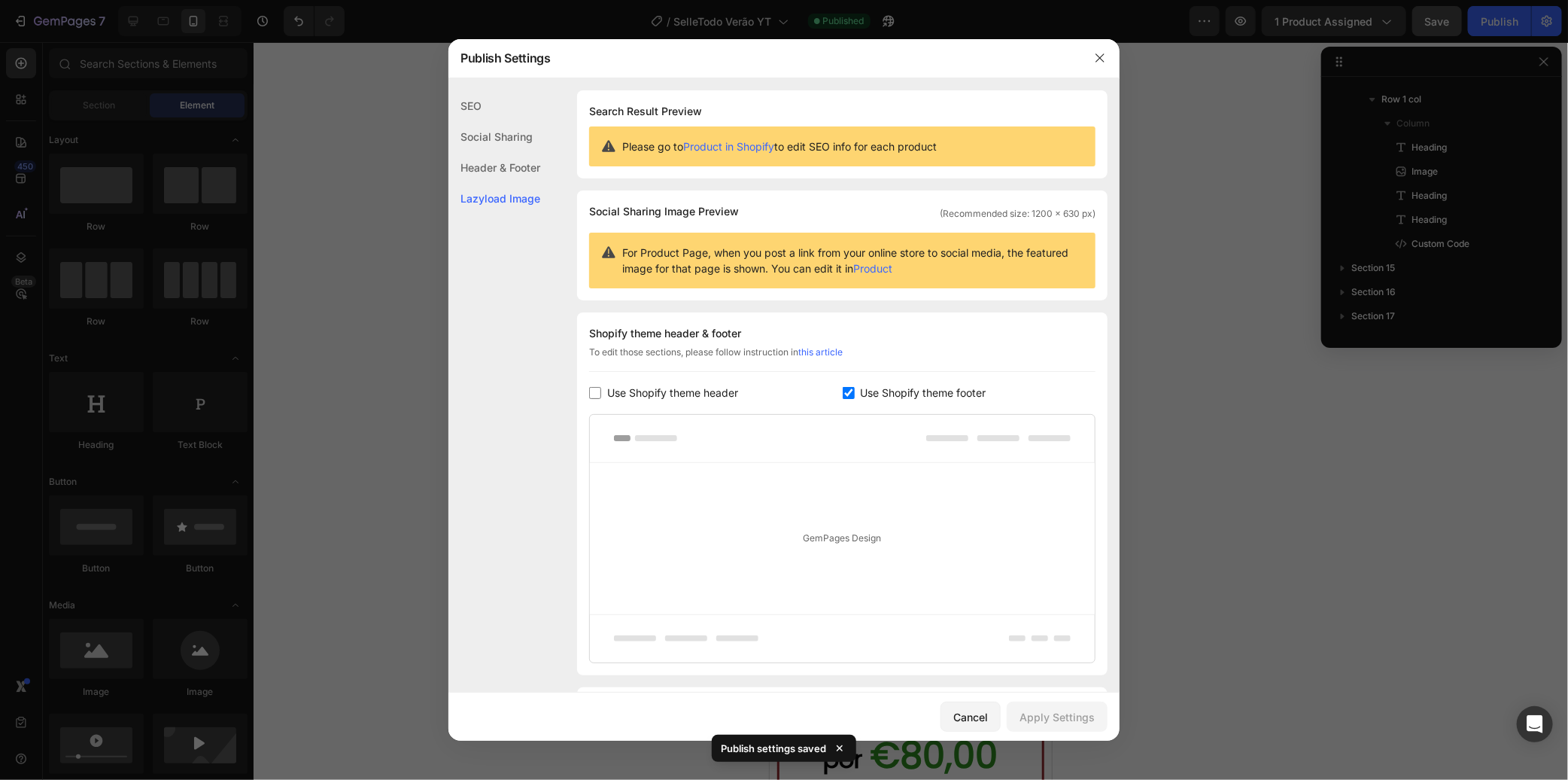
checkbox input "false"
click at [1058, 711] on div "Apply Settings" at bounding box center [1057, 717] width 75 height 16
click at [1102, 62] on icon "button" at bounding box center [1100, 58] width 12 height 12
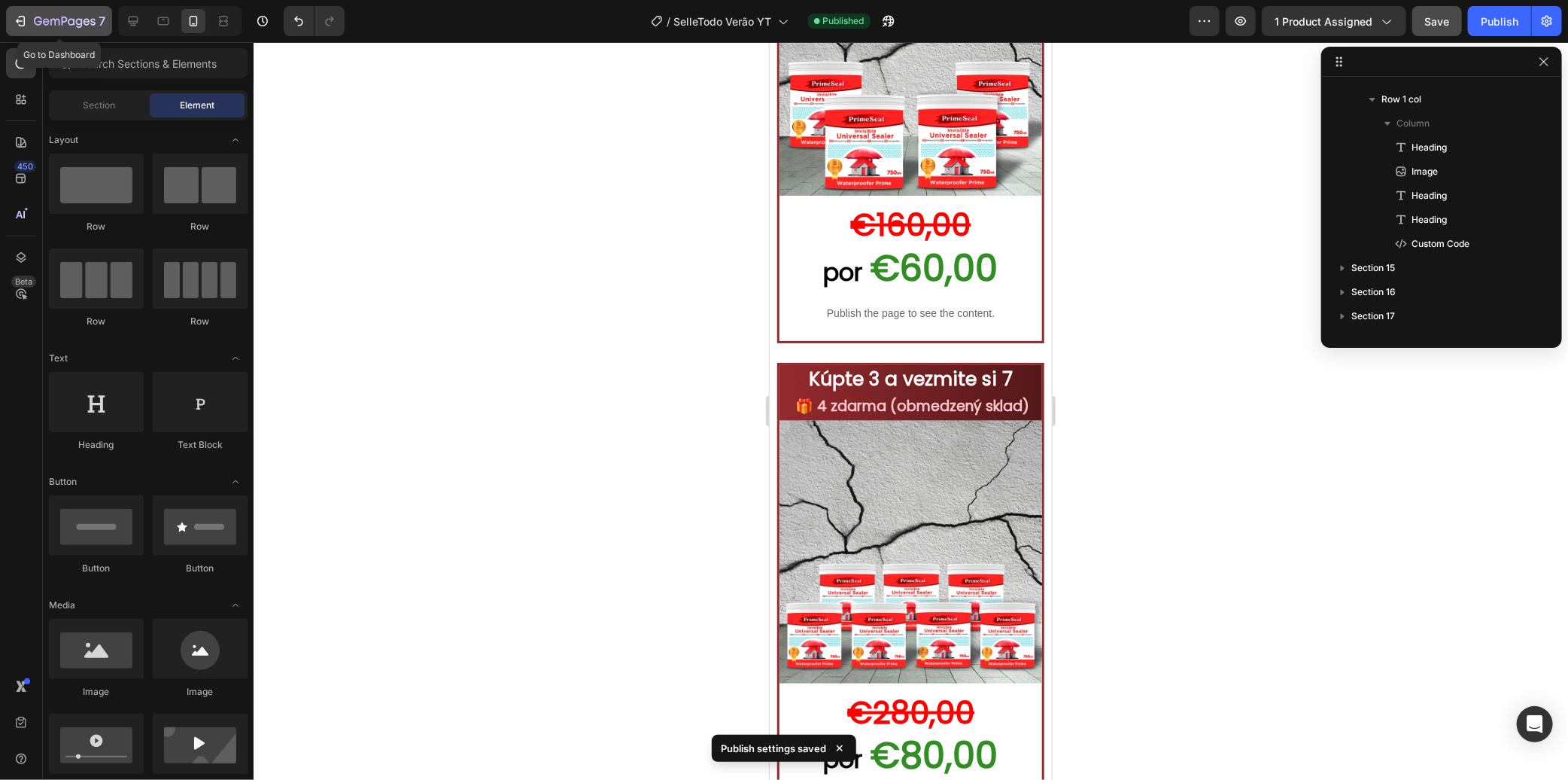
click at [48, 17] on icon "button" at bounding box center [65, 22] width 62 height 13
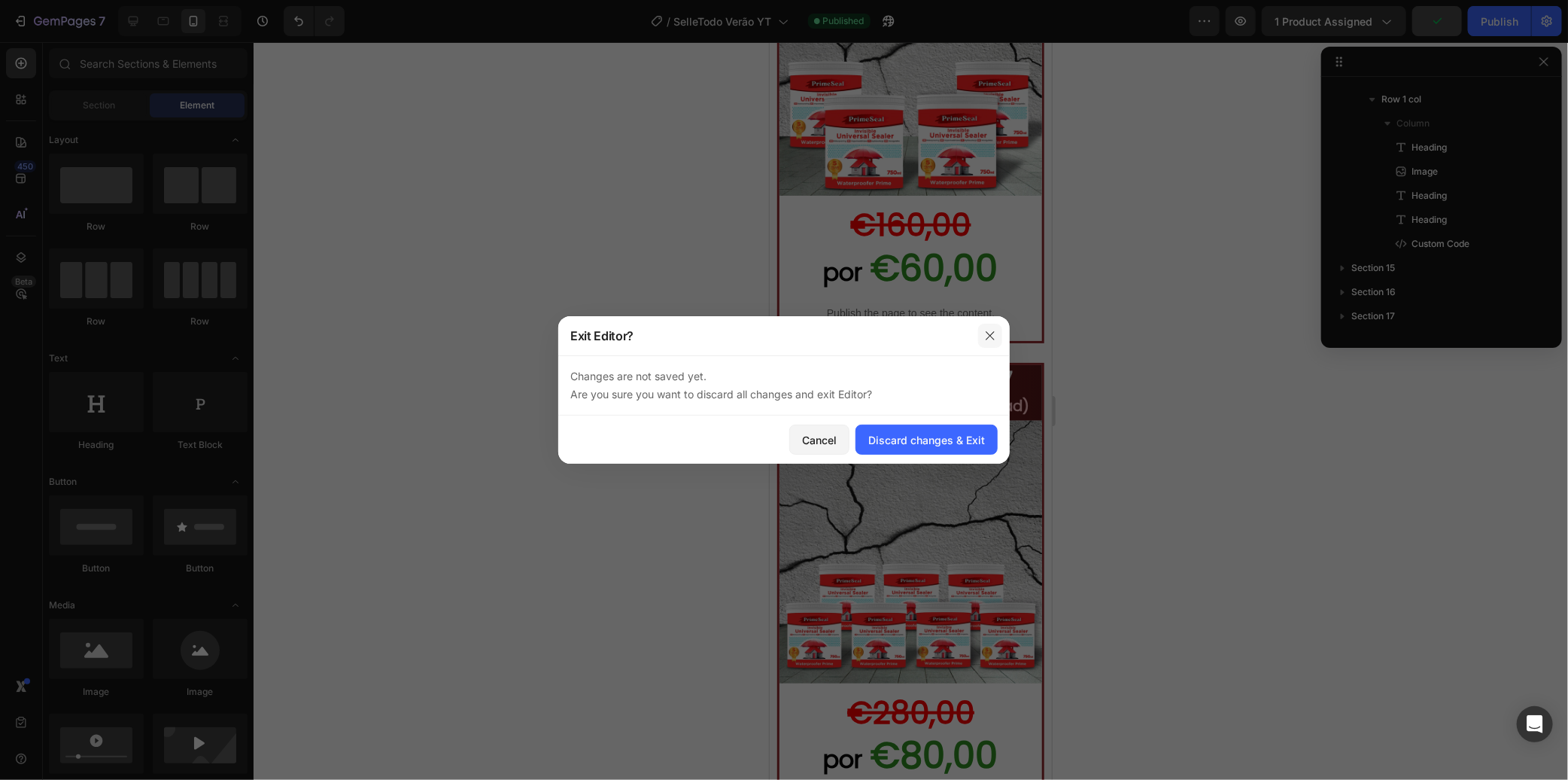
drag, startPoint x: 993, startPoint y: 334, endPoint x: 230, endPoint y: 286, distance: 764.5
click at [993, 334] on icon "button" at bounding box center [990, 336] width 12 height 12
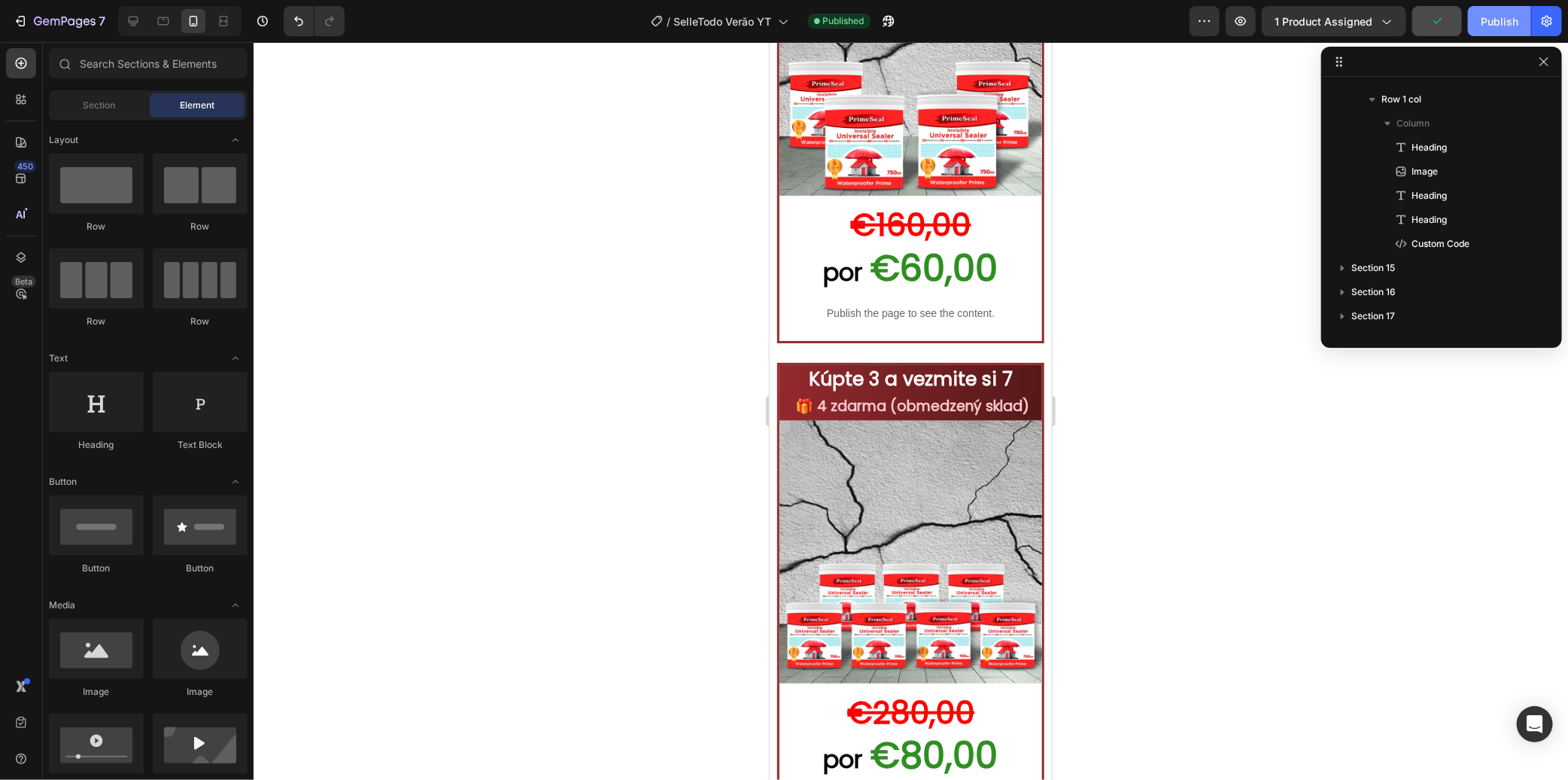
click at [1498, 22] on div "Publish" at bounding box center [1499, 22] width 38 height 16
click at [65, 22] on icon "button" at bounding box center [65, 22] width 62 height 13
